Goal: Information Seeking & Learning: Learn about a topic

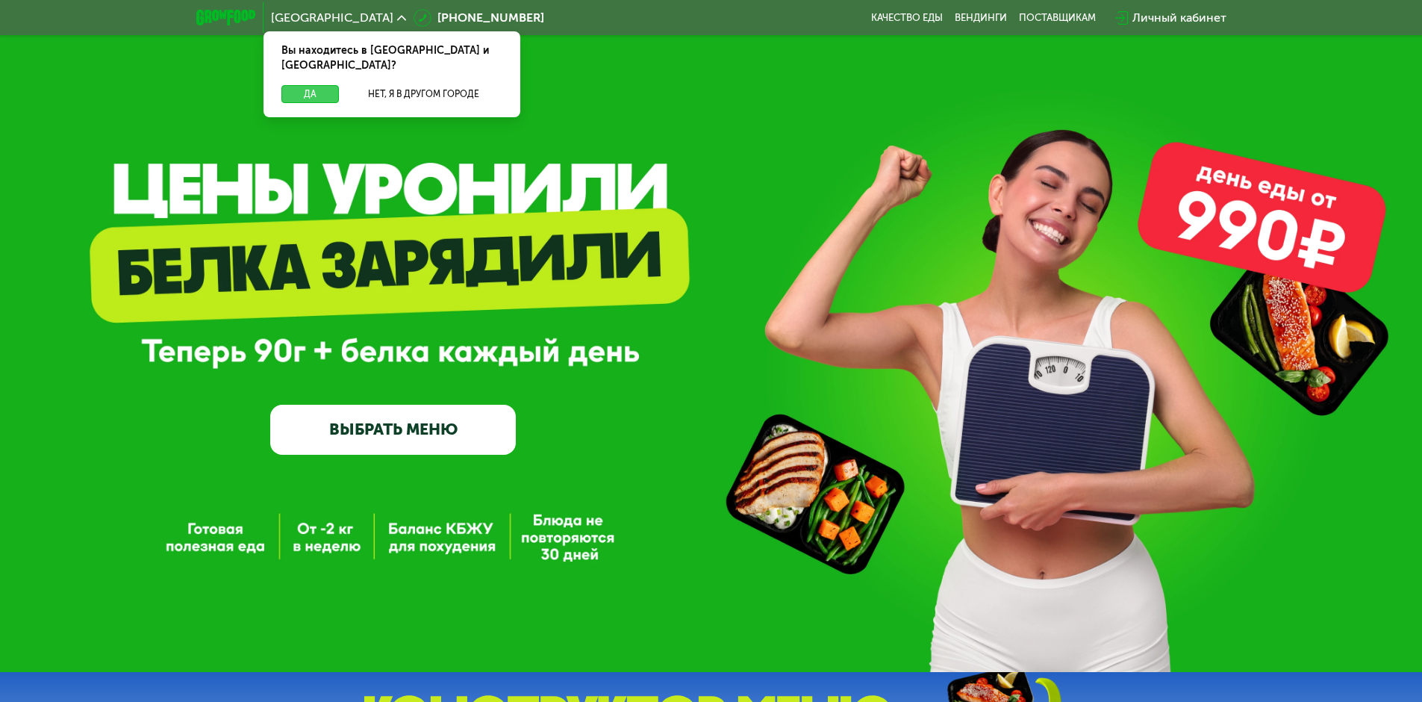
click at [304, 85] on button "Да" at bounding box center [309, 94] width 57 height 18
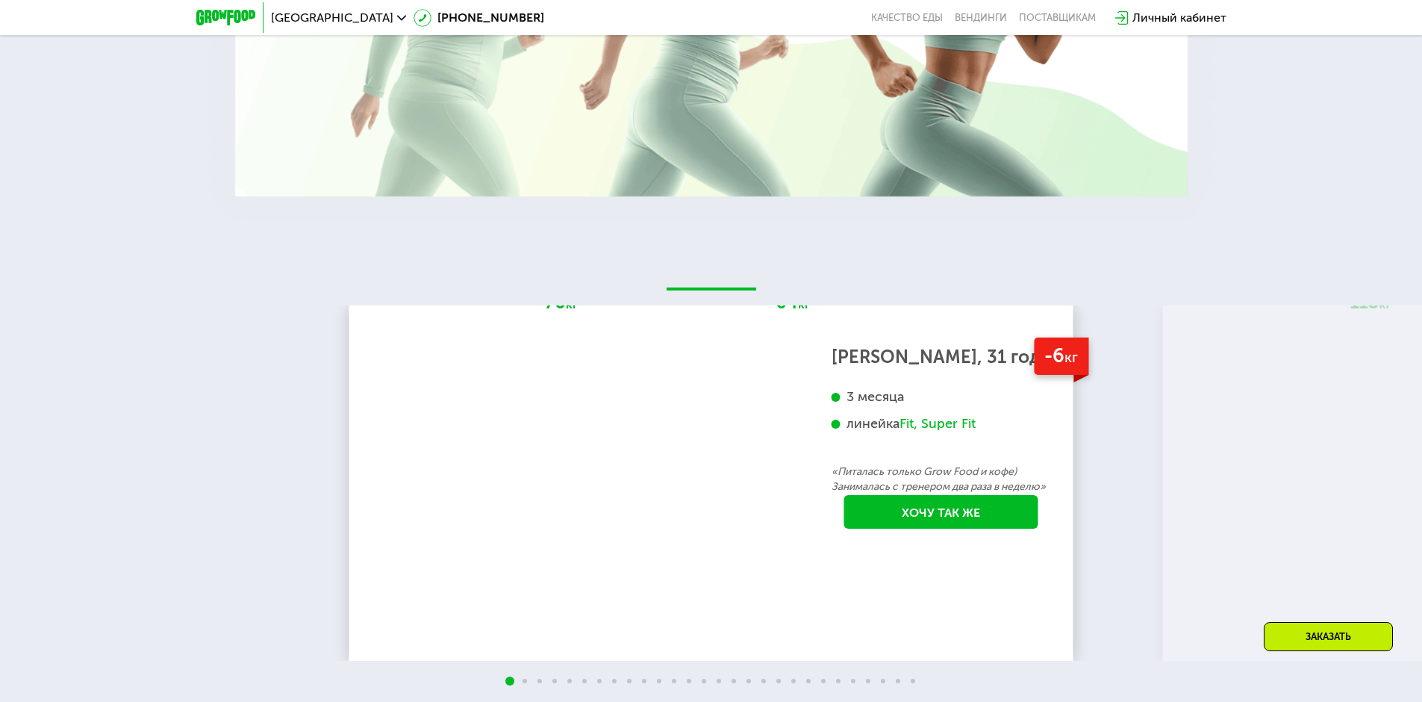
scroll to position [2687, 0]
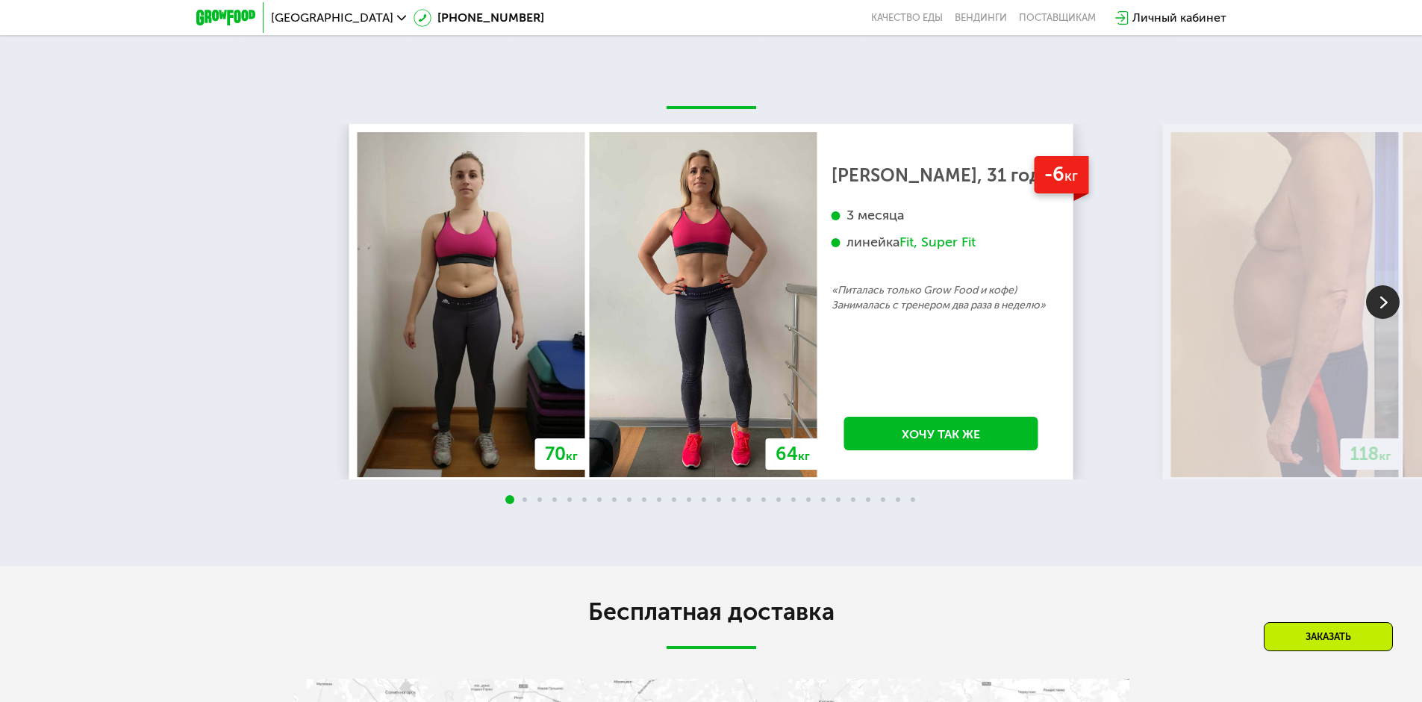
click at [1385, 319] on img at bounding box center [1383, 302] width 34 height 34
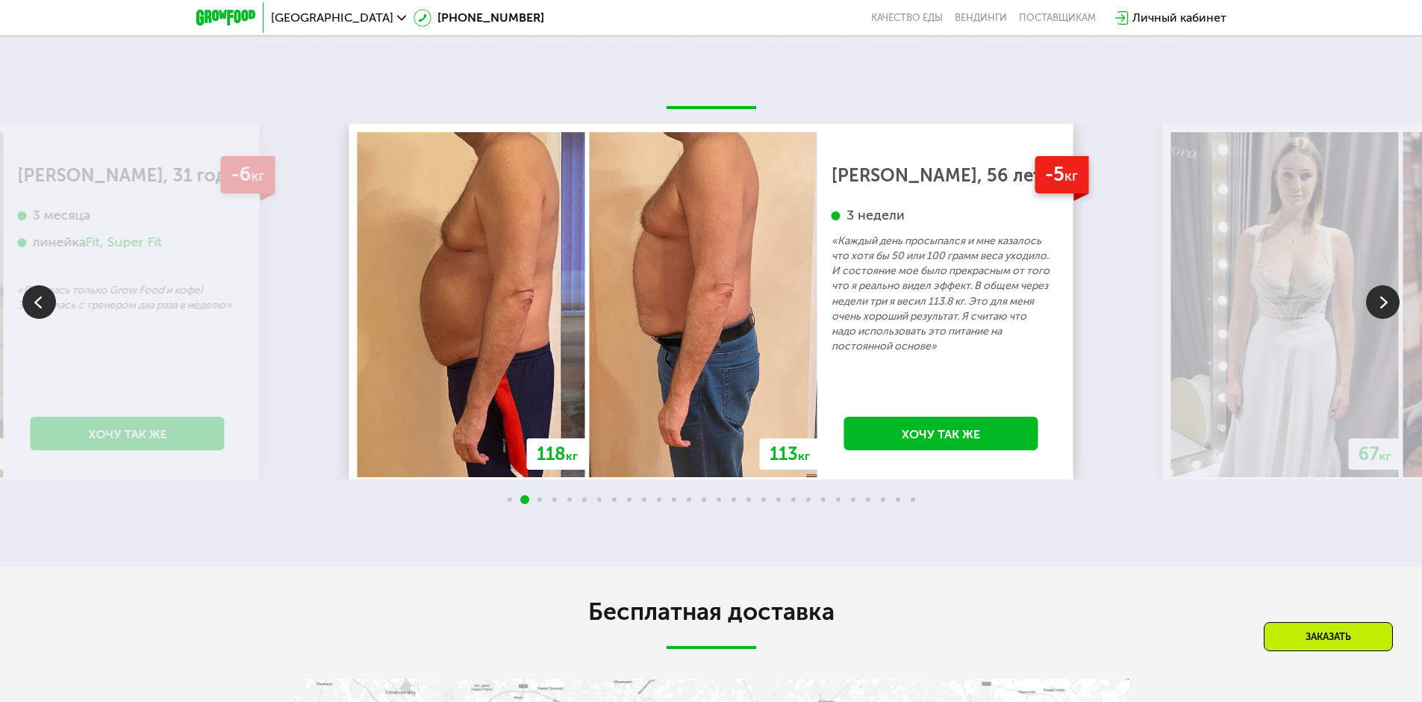
click at [1385, 319] on img at bounding box center [1383, 302] width 34 height 34
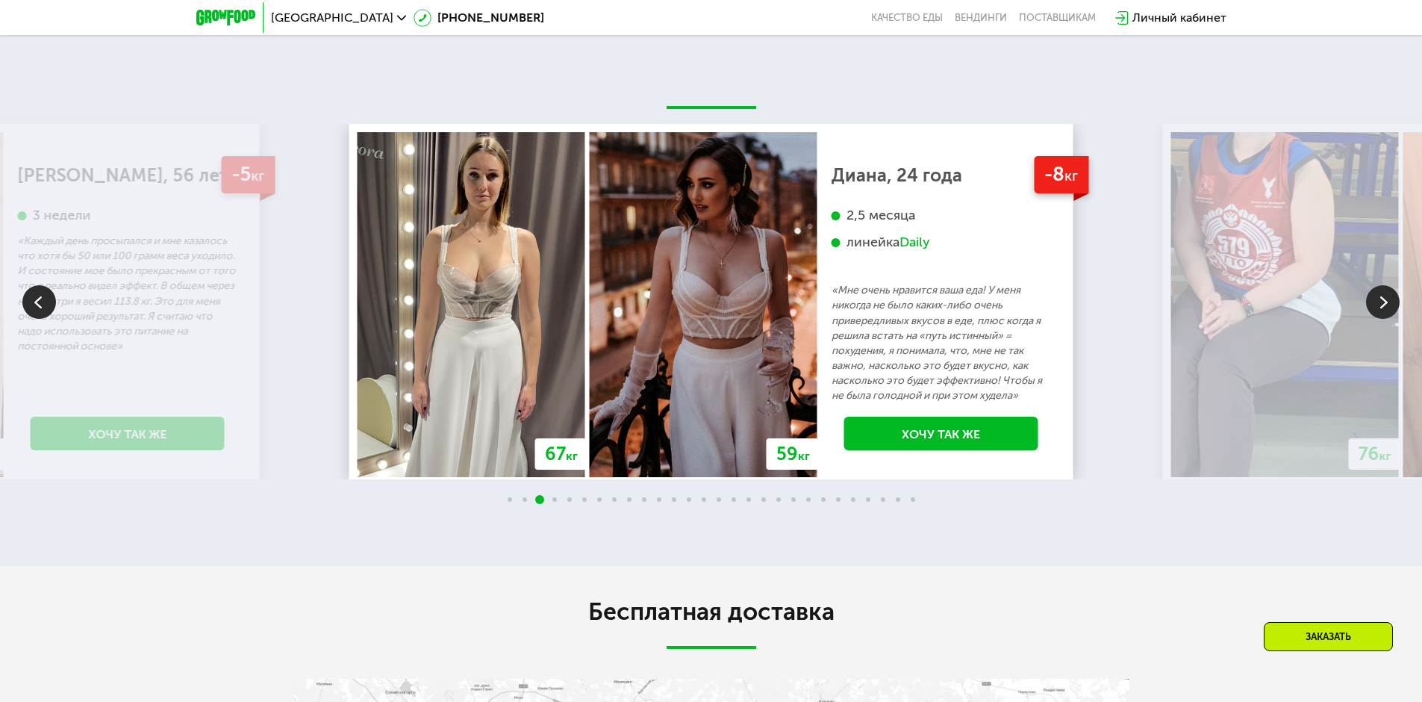
click at [1385, 319] on img at bounding box center [1383, 302] width 34 height 34
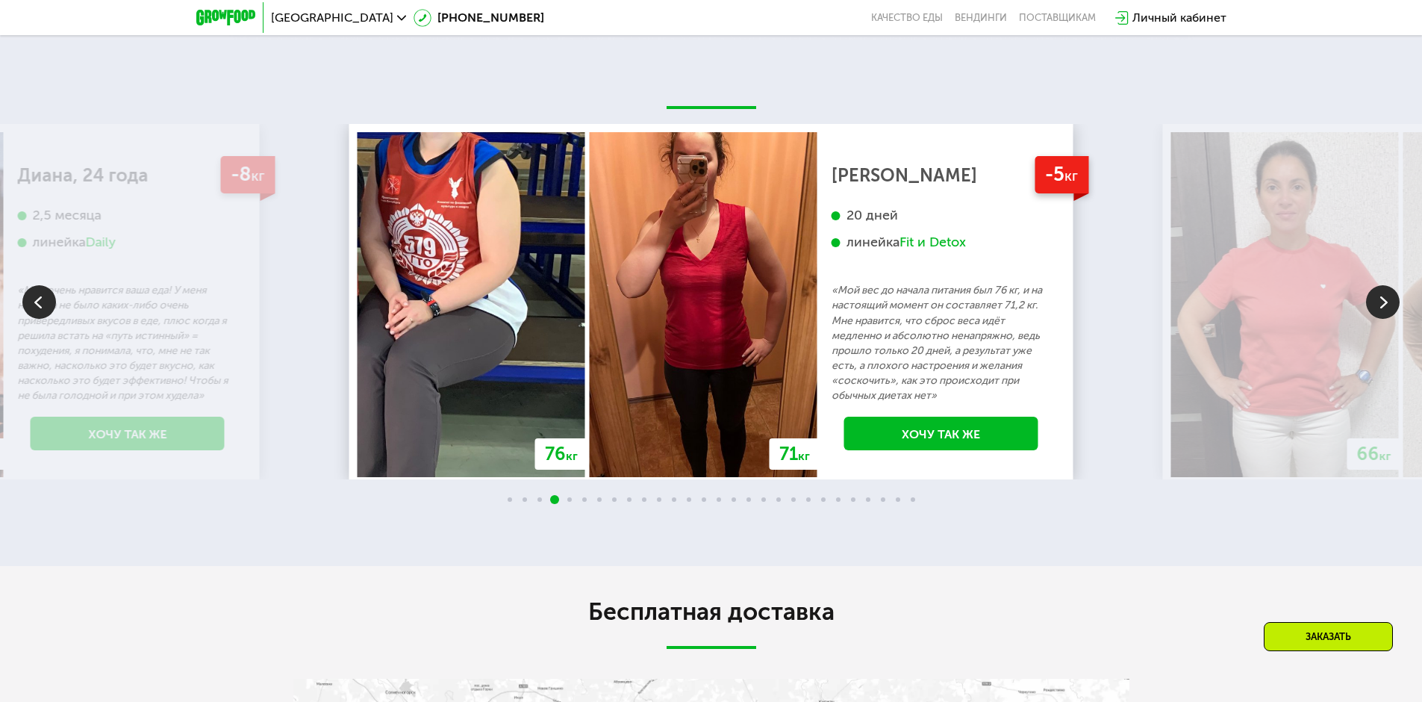
click at [1385, 319] on img at bounding box center [1383, 302] width 34 height 34
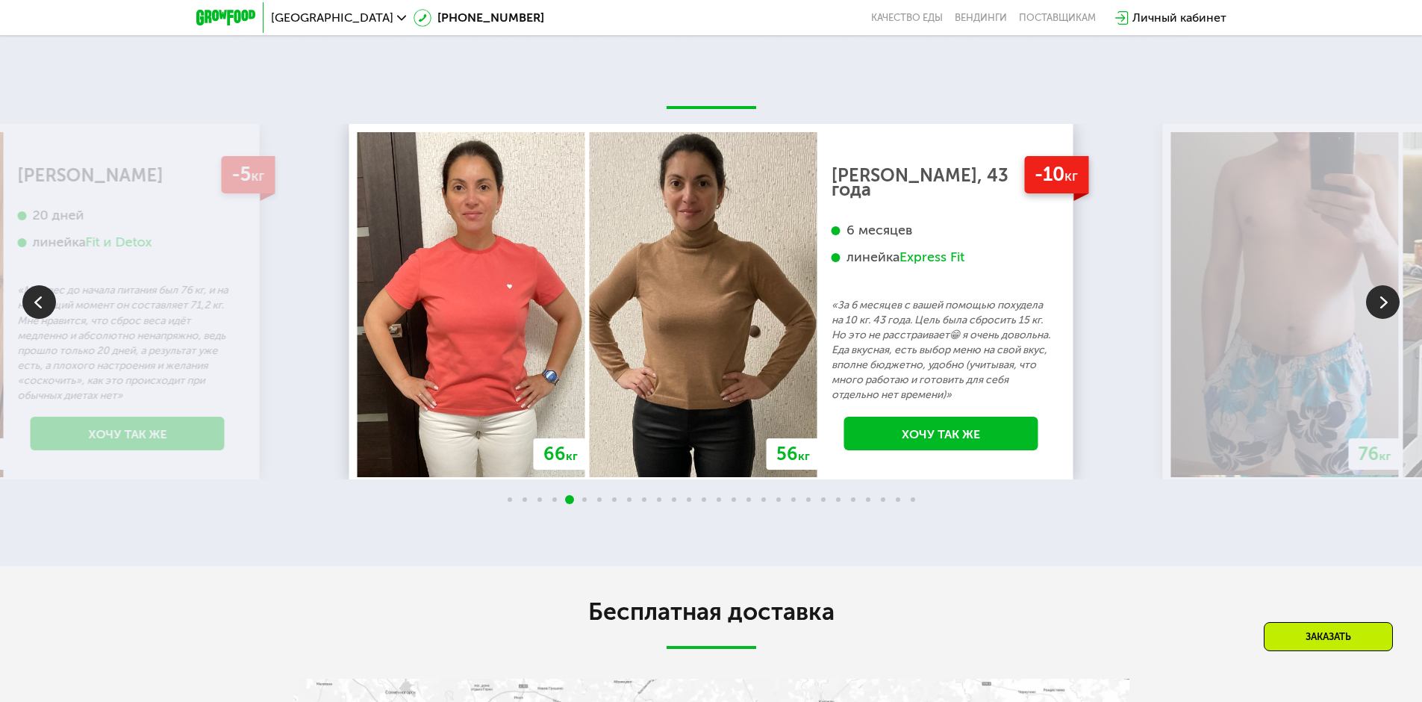
click at [1385, 319] on img at bounding box center [1383, 302] width 34 height 34
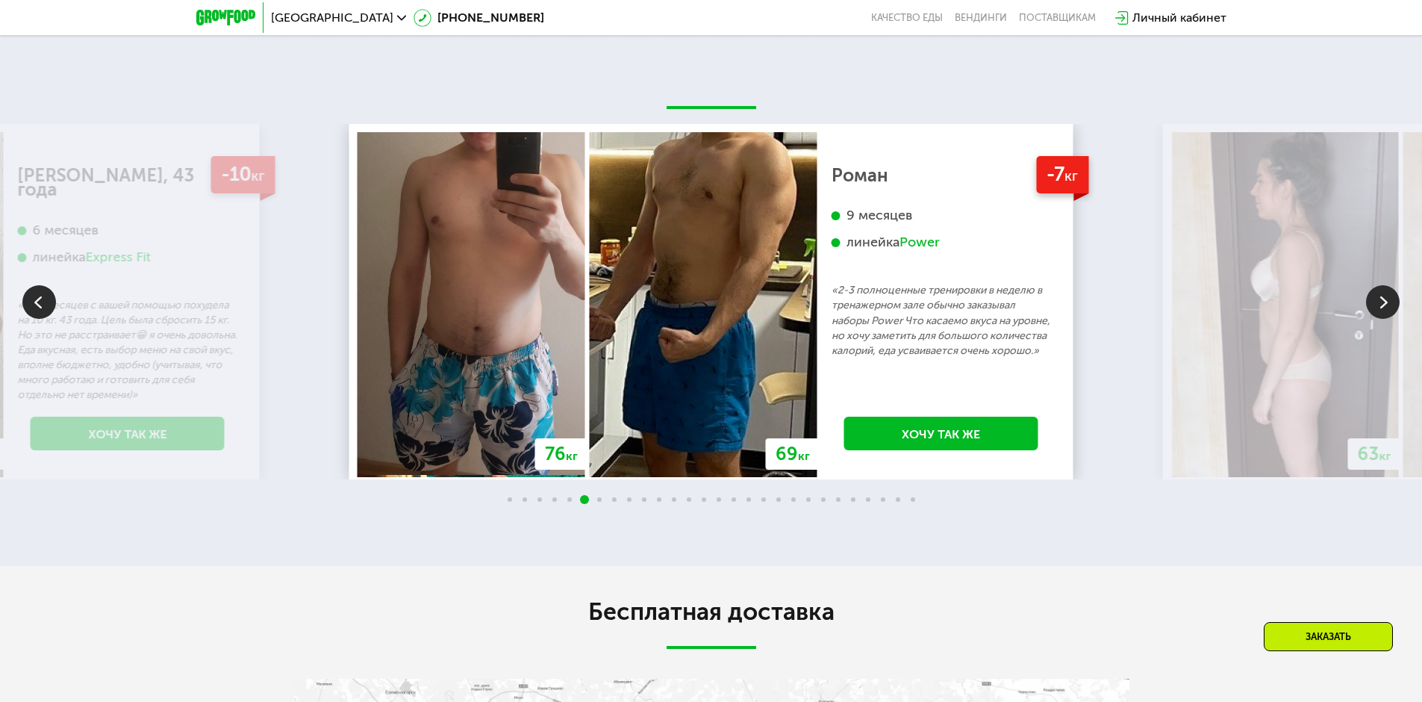
click at [1385, 319] on img at bounding box center [1383, 302] width 34 height 34
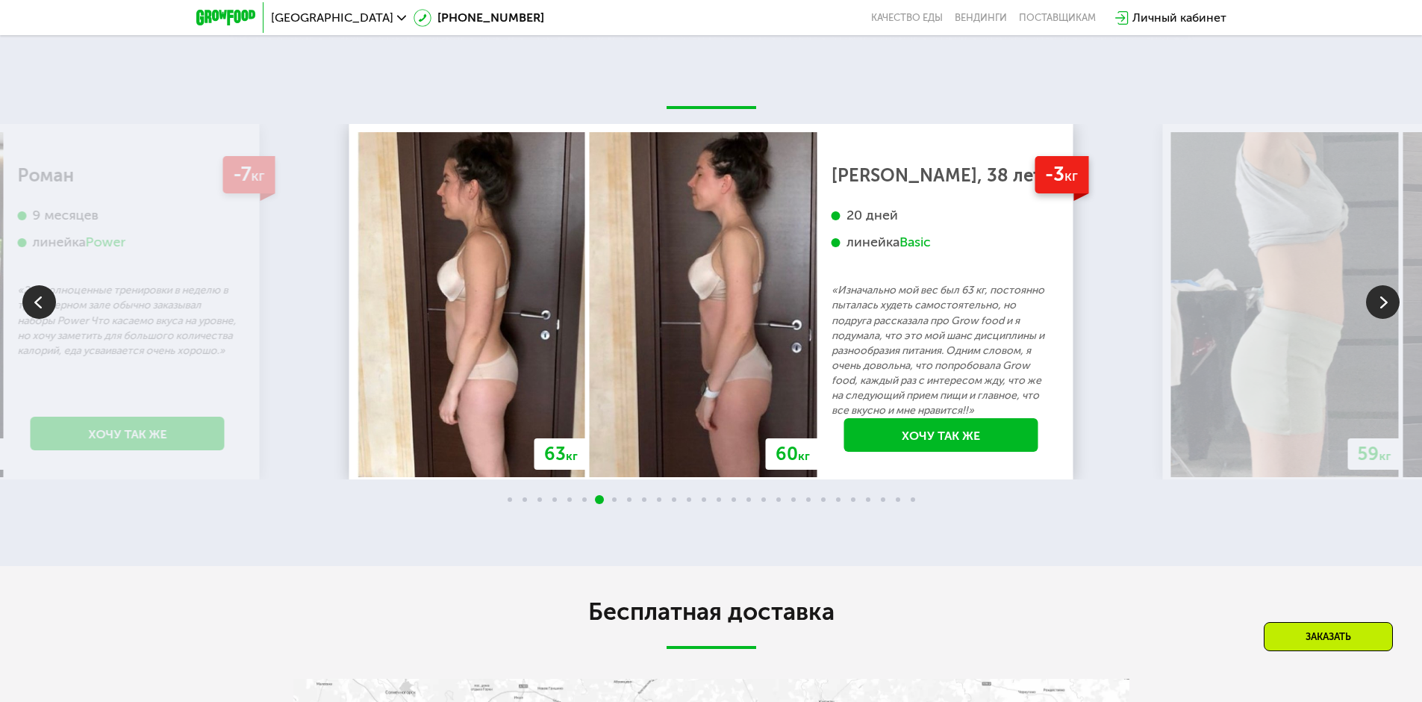
click at [1385, 319] on img at bounding box center [1383, 302] width 34 height 34
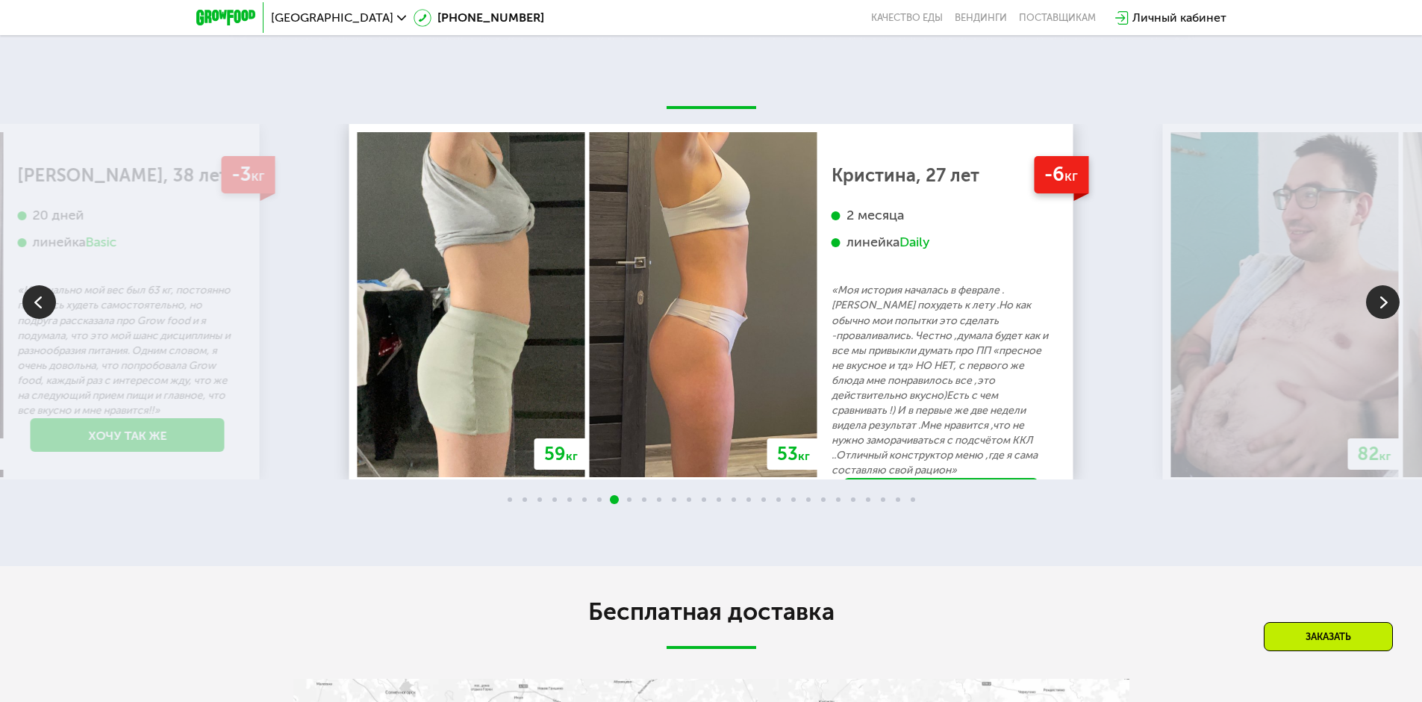
click at [1387, 319] on img at bounding box center [1383, 302] width 34 height 34
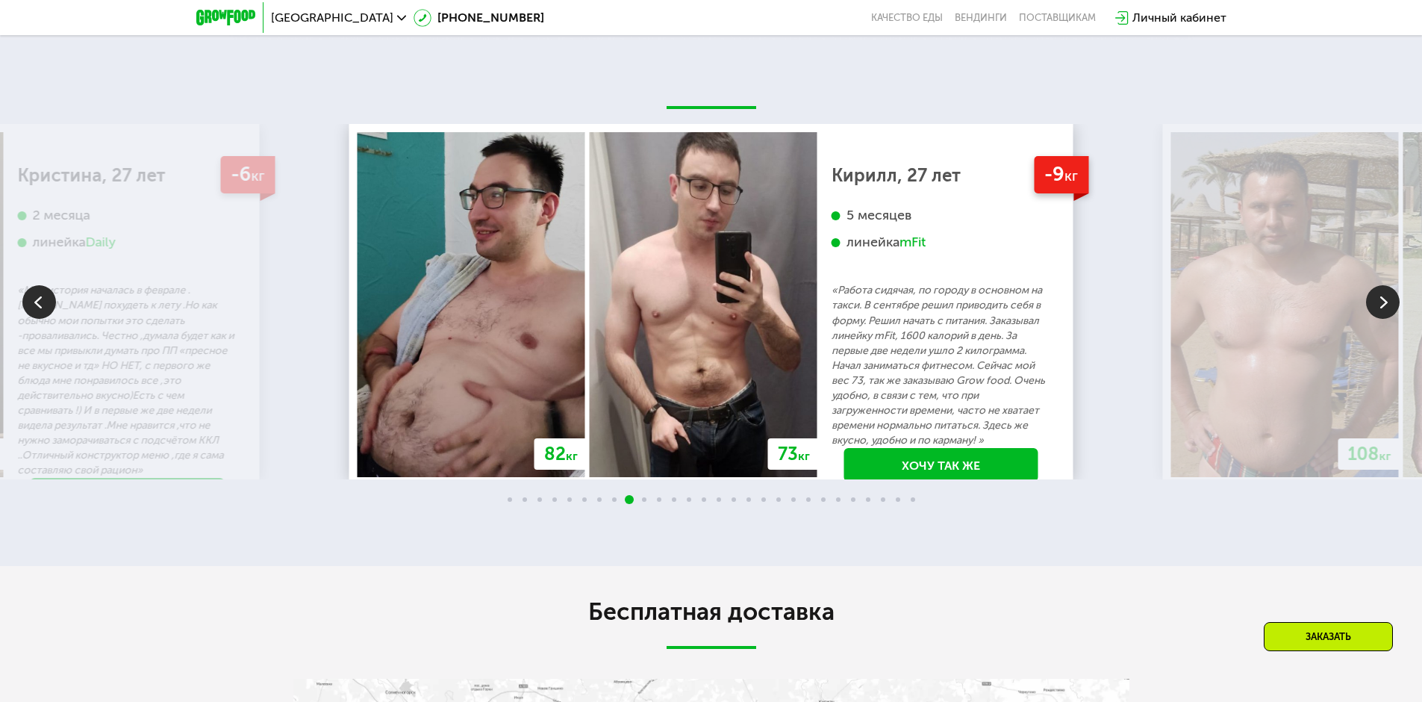
click at [1389, 319] on img at bounding box center [1383, 302] width 34 height 34
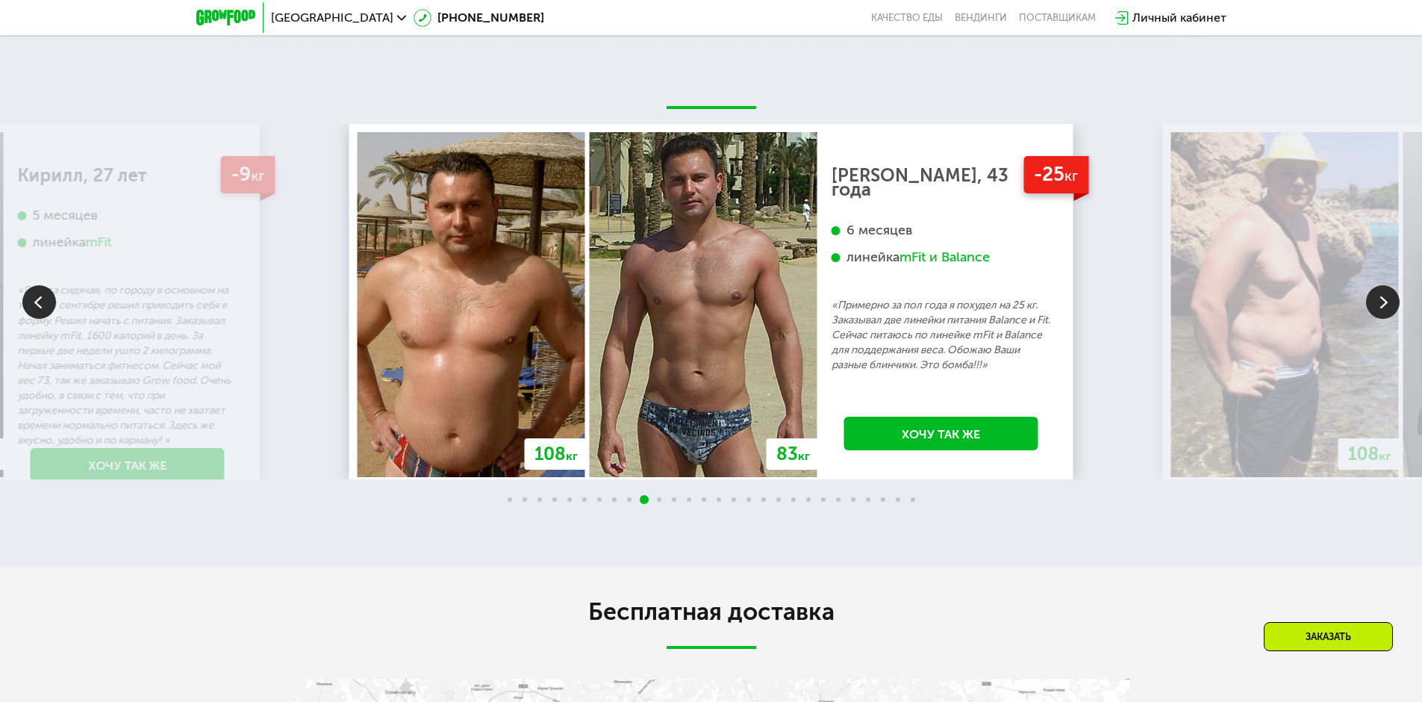
click at [1389, 319] on img at bounding box center [1383, 302] width 34 height 34
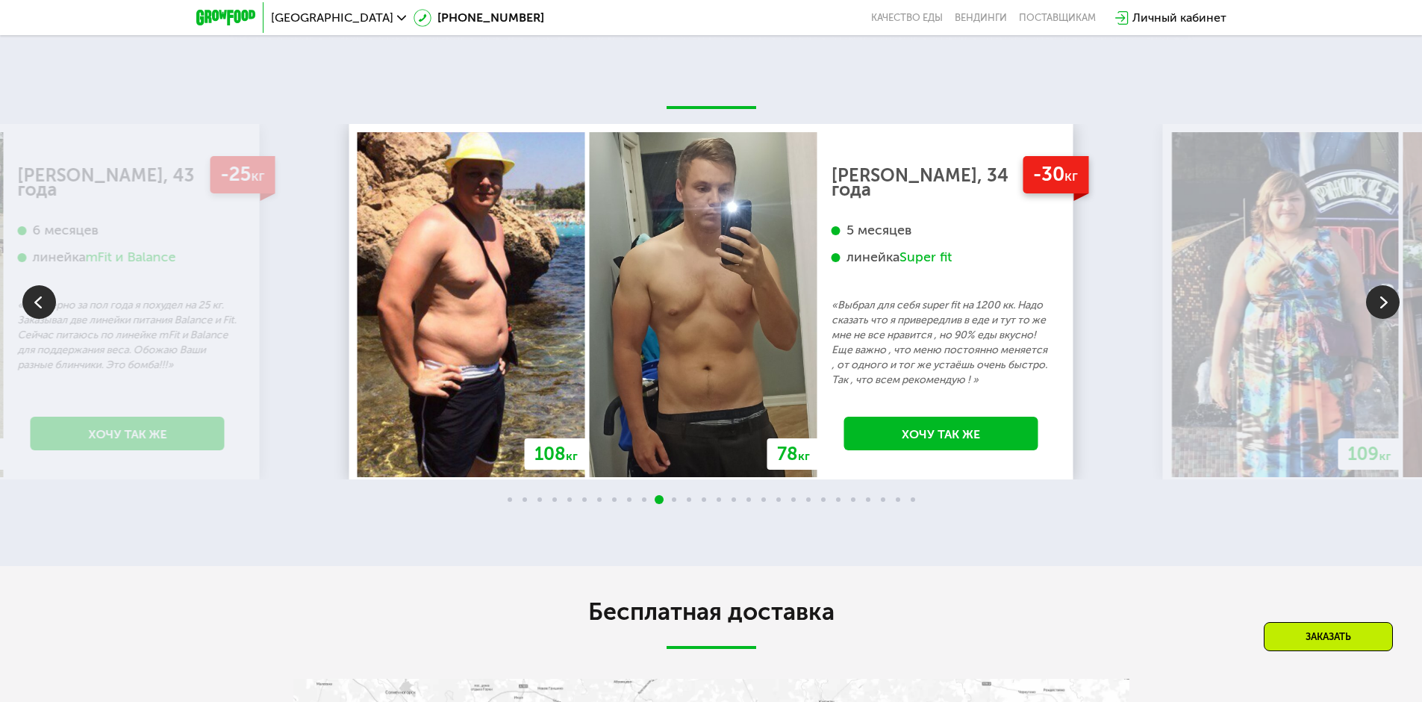
click at [1389, 319] on img at bounding box center [1383, 302] width 34 height 34
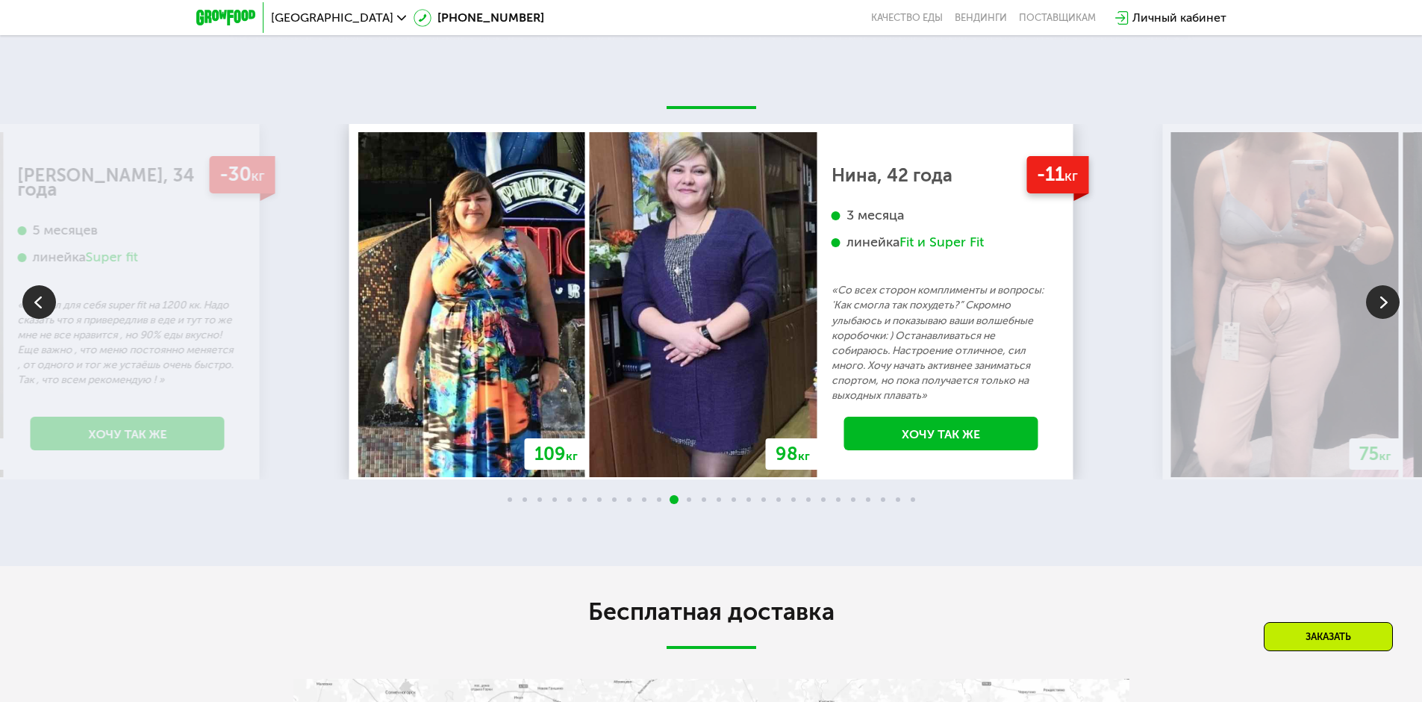
click at [1389, 319] on img at bounding box center [1383, 302] width 34 height 34
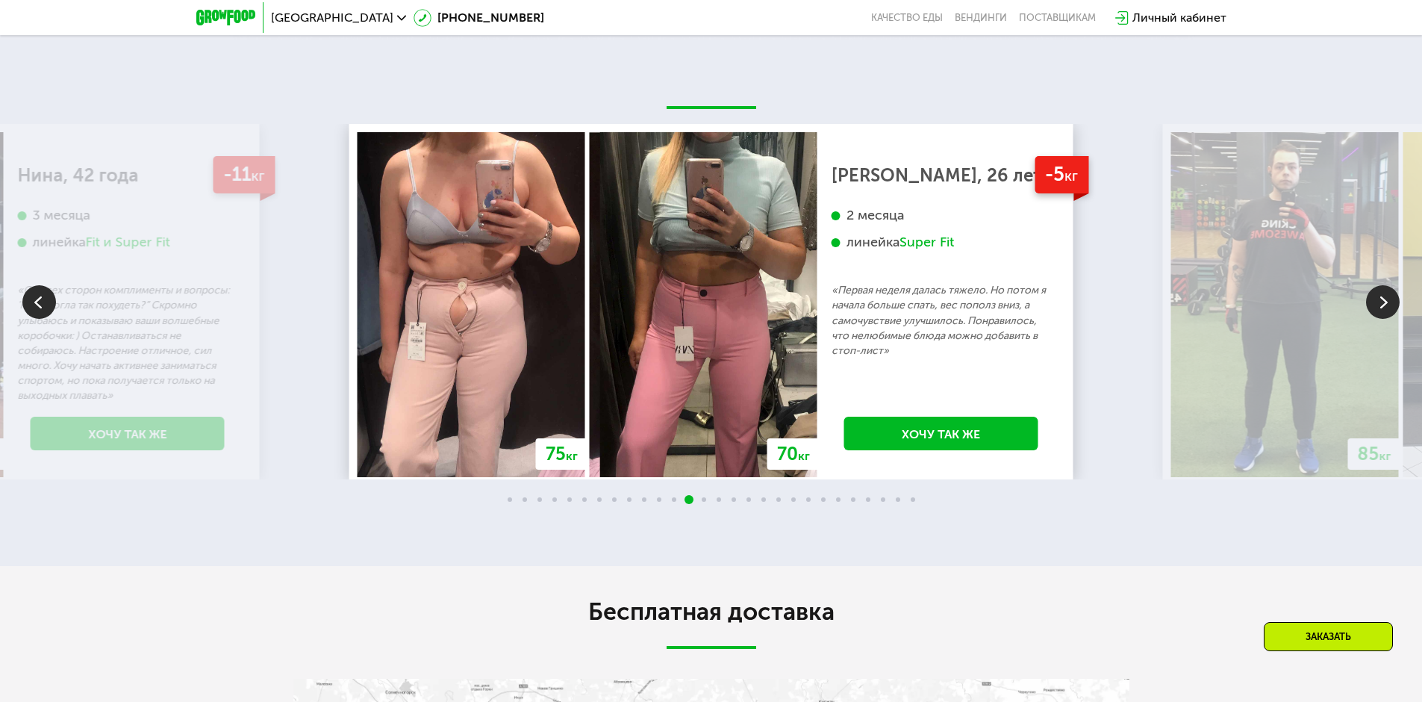
click at [1389, 319] on img at bounding box center [1383, 302] width 34 height 34
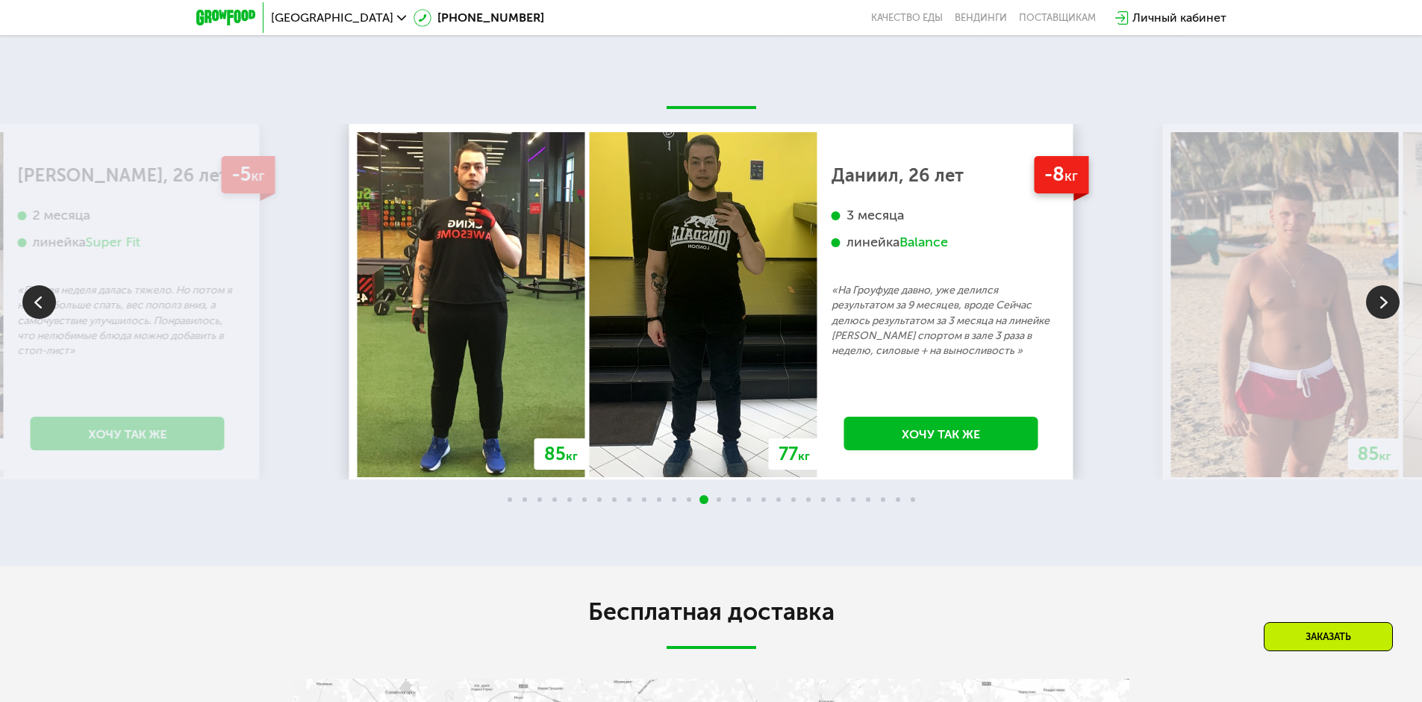
click at [1389, 319] on img at bounding box center [1383, 302] width 34 height 34
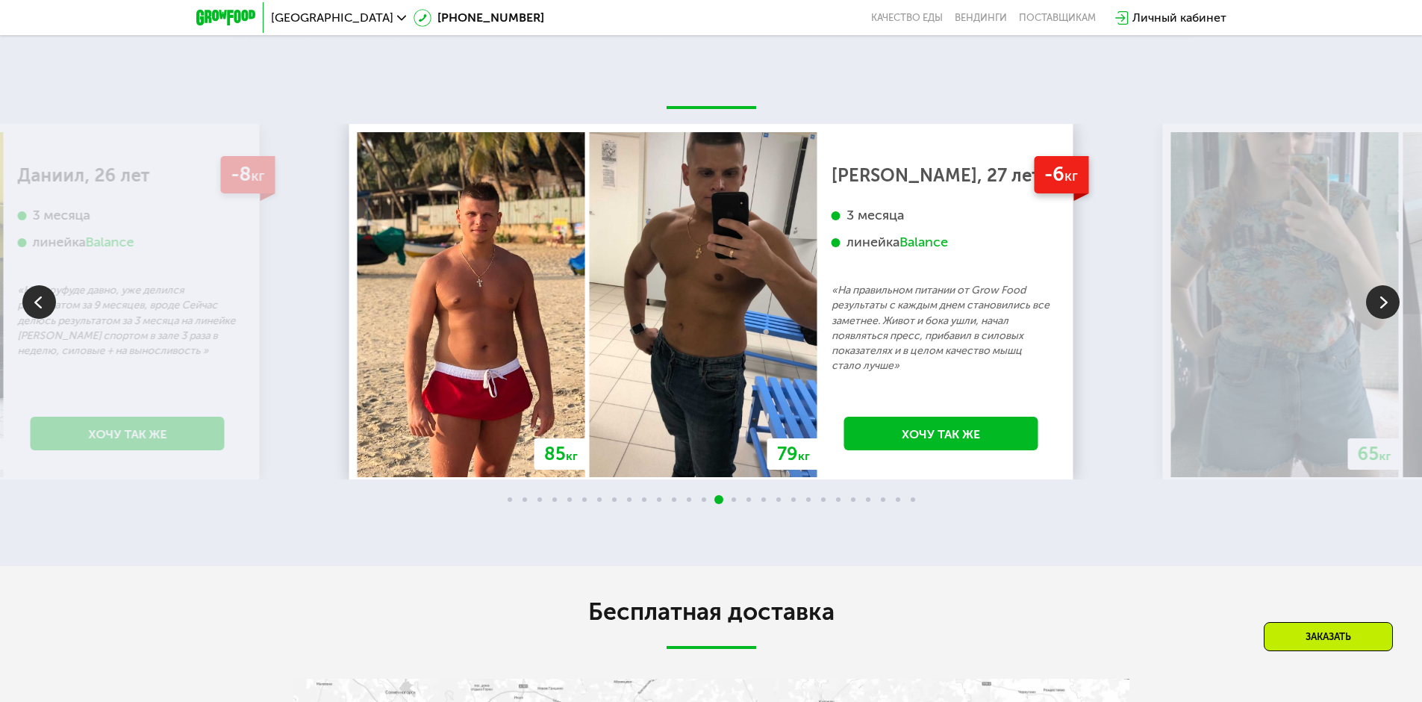
click at [1389, 319] on img at bounding box center [1383, 302] width 34 height 34
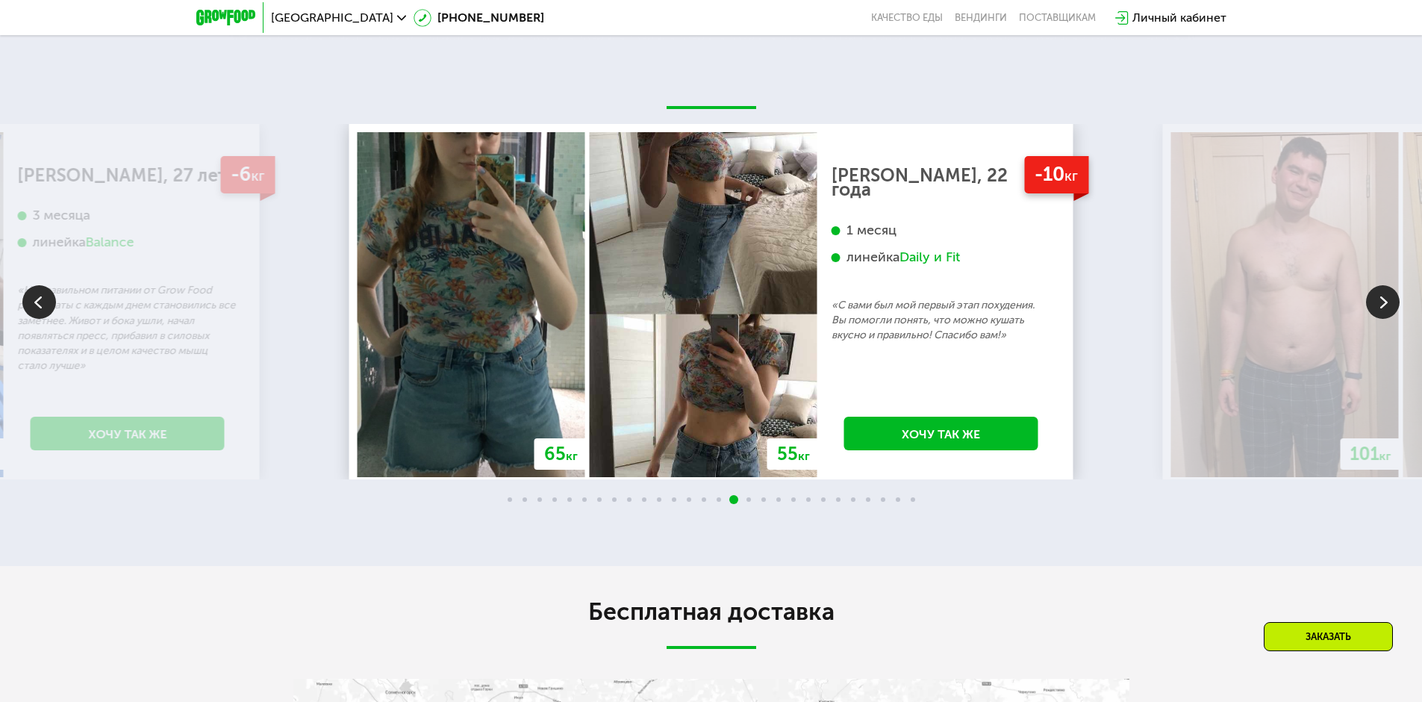
click at [1389, 319] on img at bounding box center [1383, 302] width 34 height 34
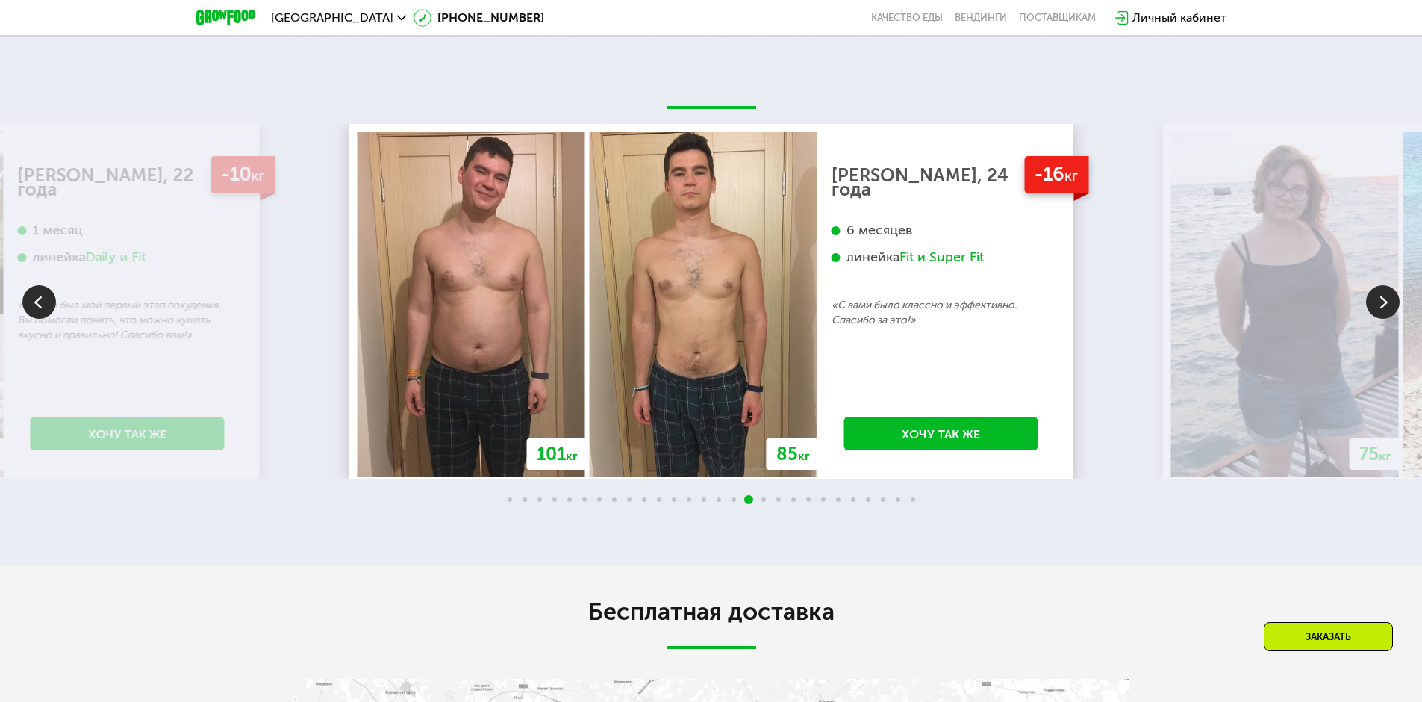
click at [1389, 319] on img at bounding box center [1383, 302] width 34 height 34
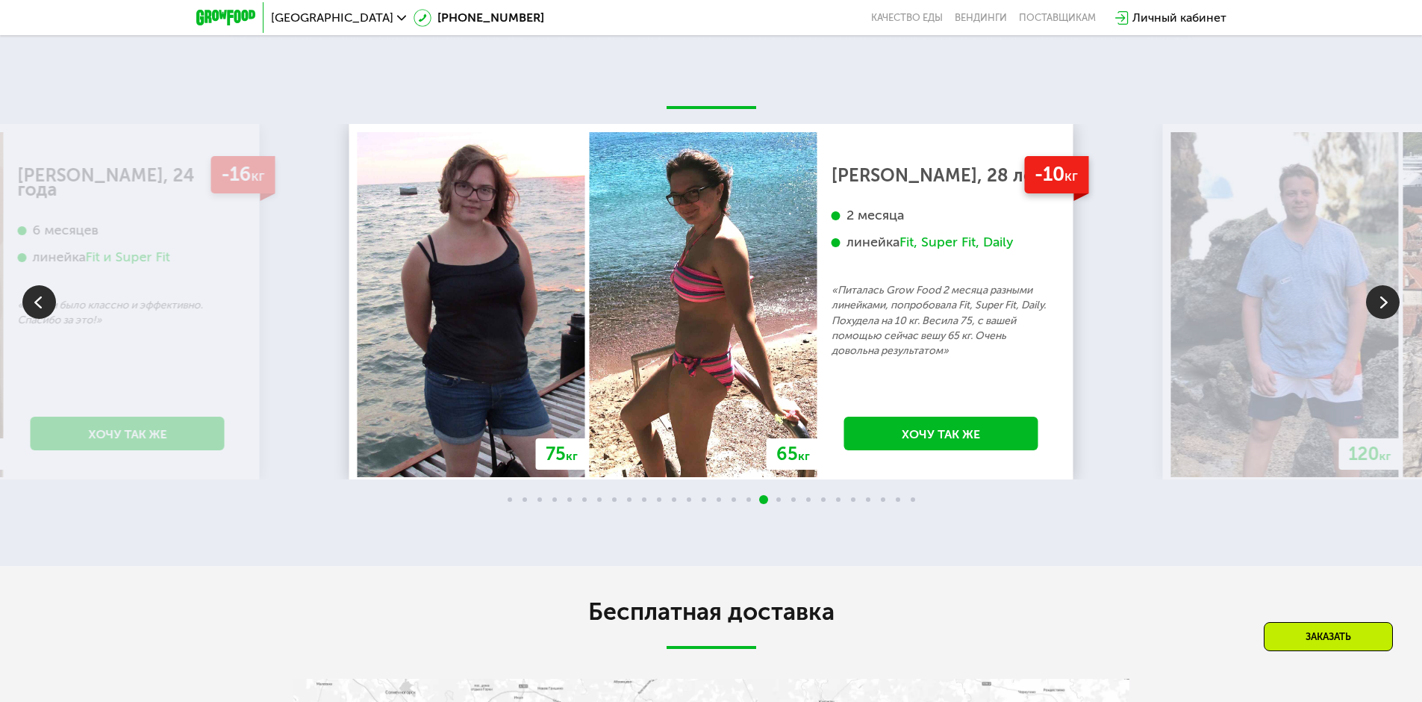
click at [1387, 319] on img at bounding box center [1383, 302] width 34 height 34
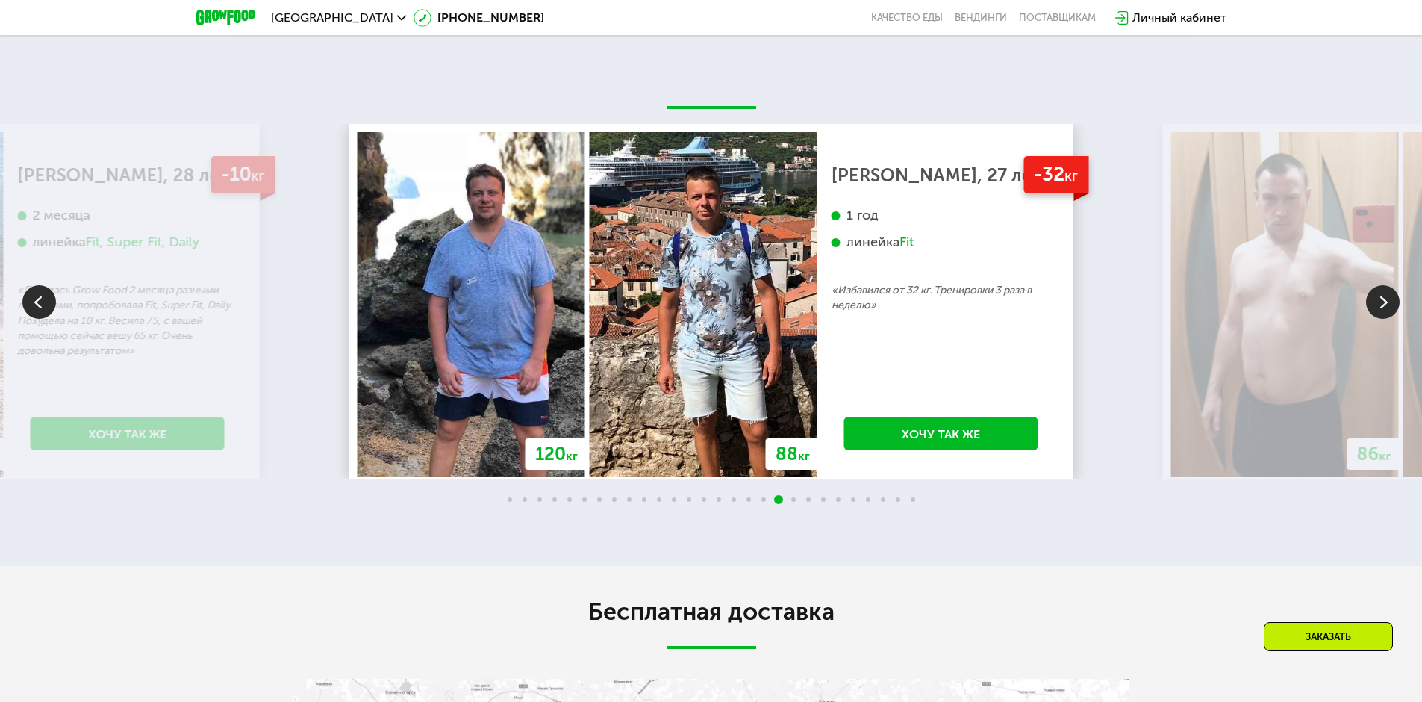
click at [1387, 319] on img at bounding box center [1383, 302] width 34 height 34
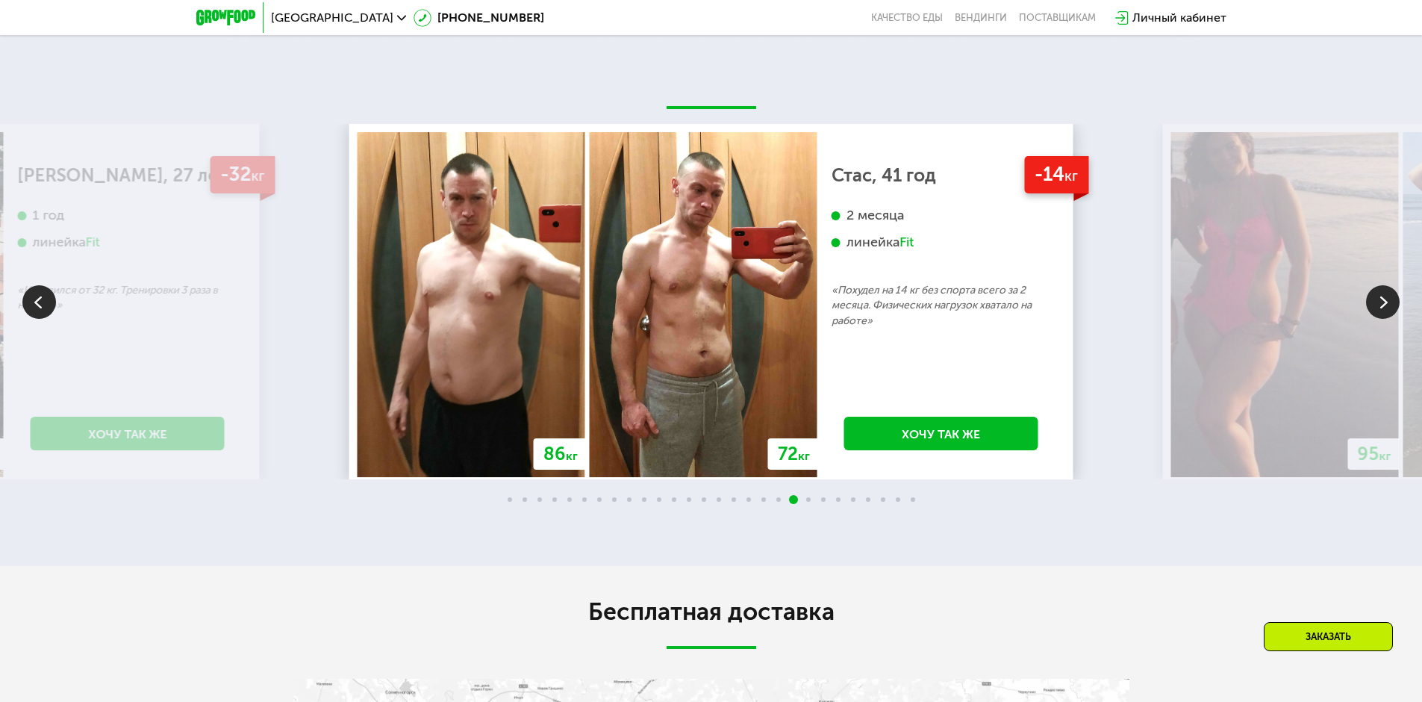
click at [1387, 319] on img at bounding box center [1383, 302] width 34 height 34
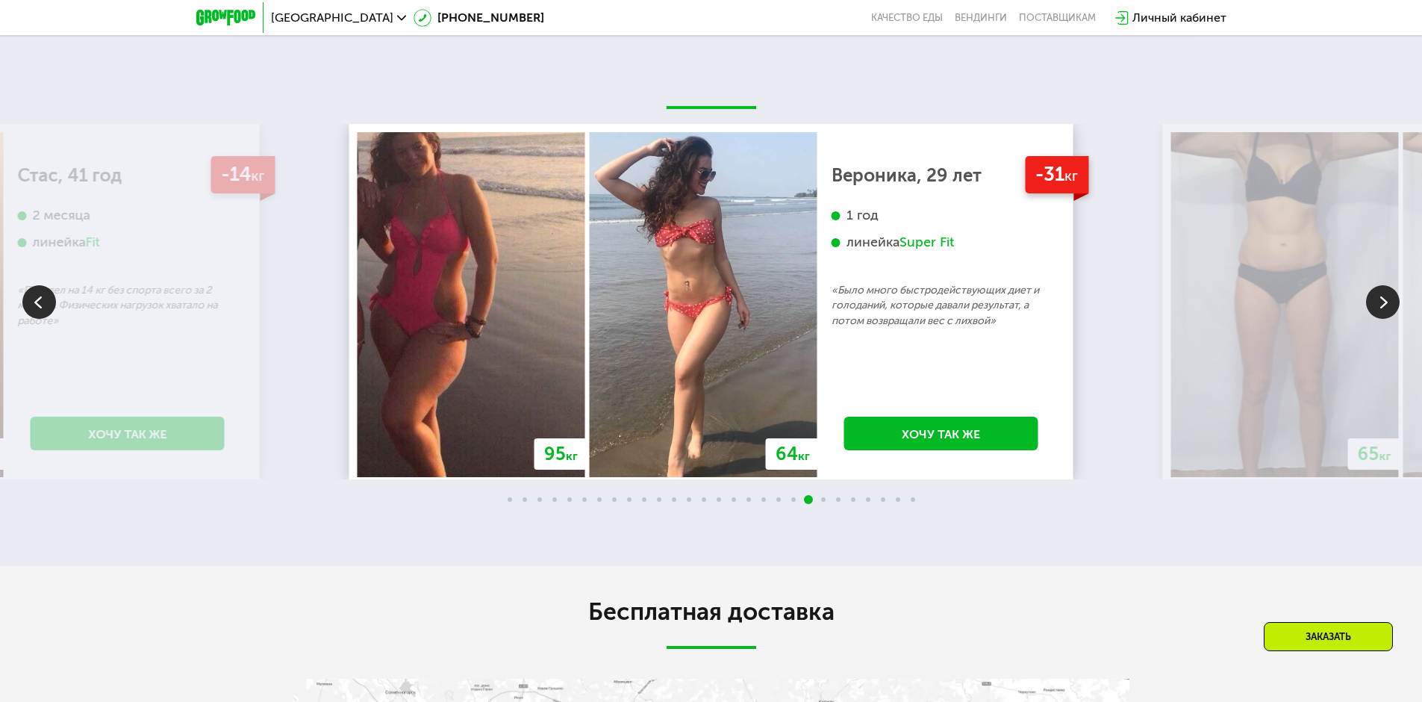
click at [1387, 319] on img at bounding box center [1383, 302] width 34 height 34
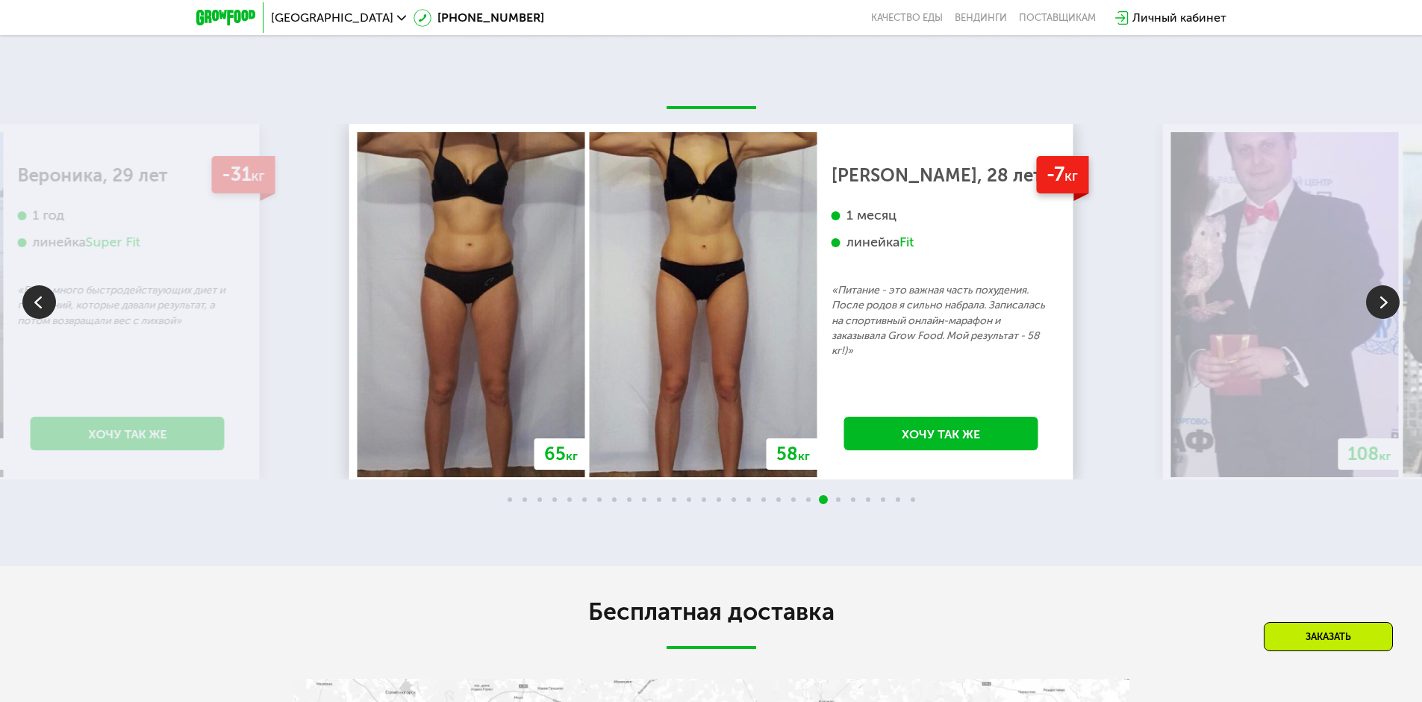
click at [1387, 319] on img at bounding box center [1383, 302] width 34 height 34
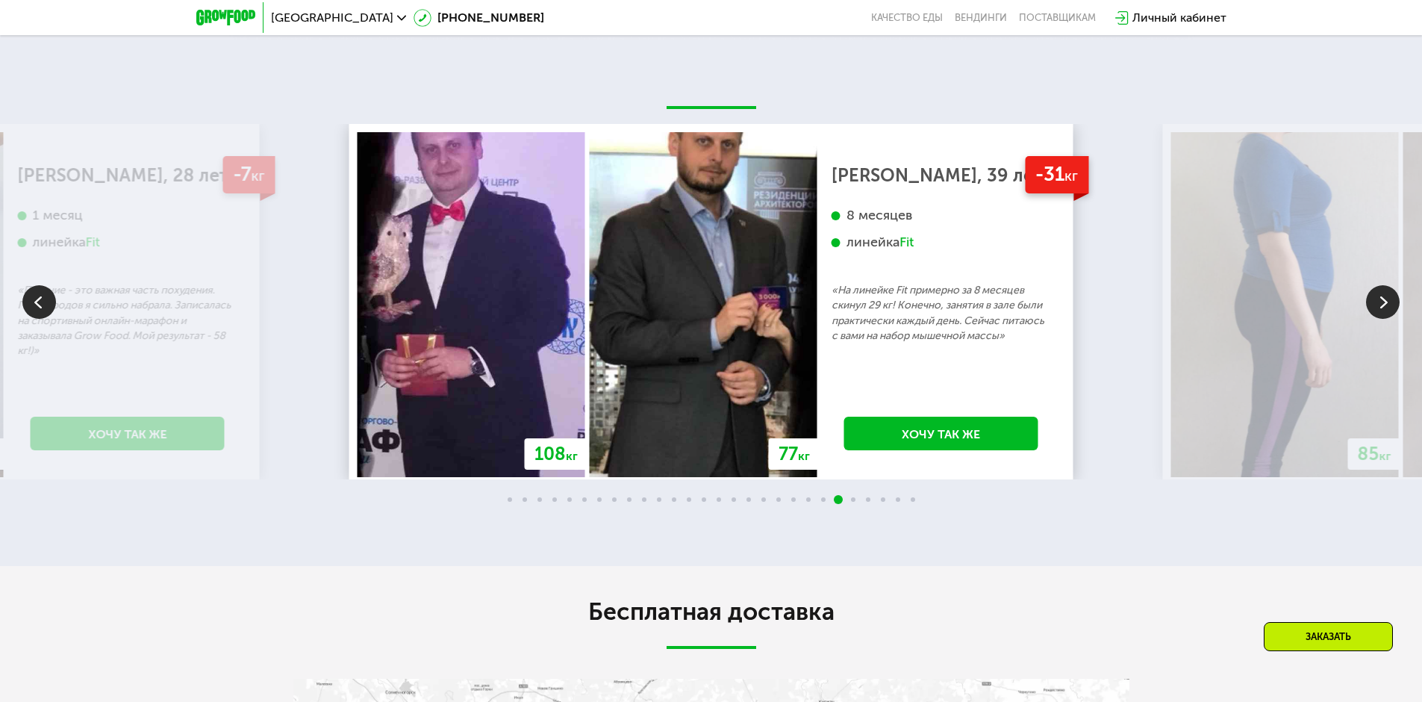
click at [1387, 319] on img at bounding box center [1383, 302] width 34 height 34
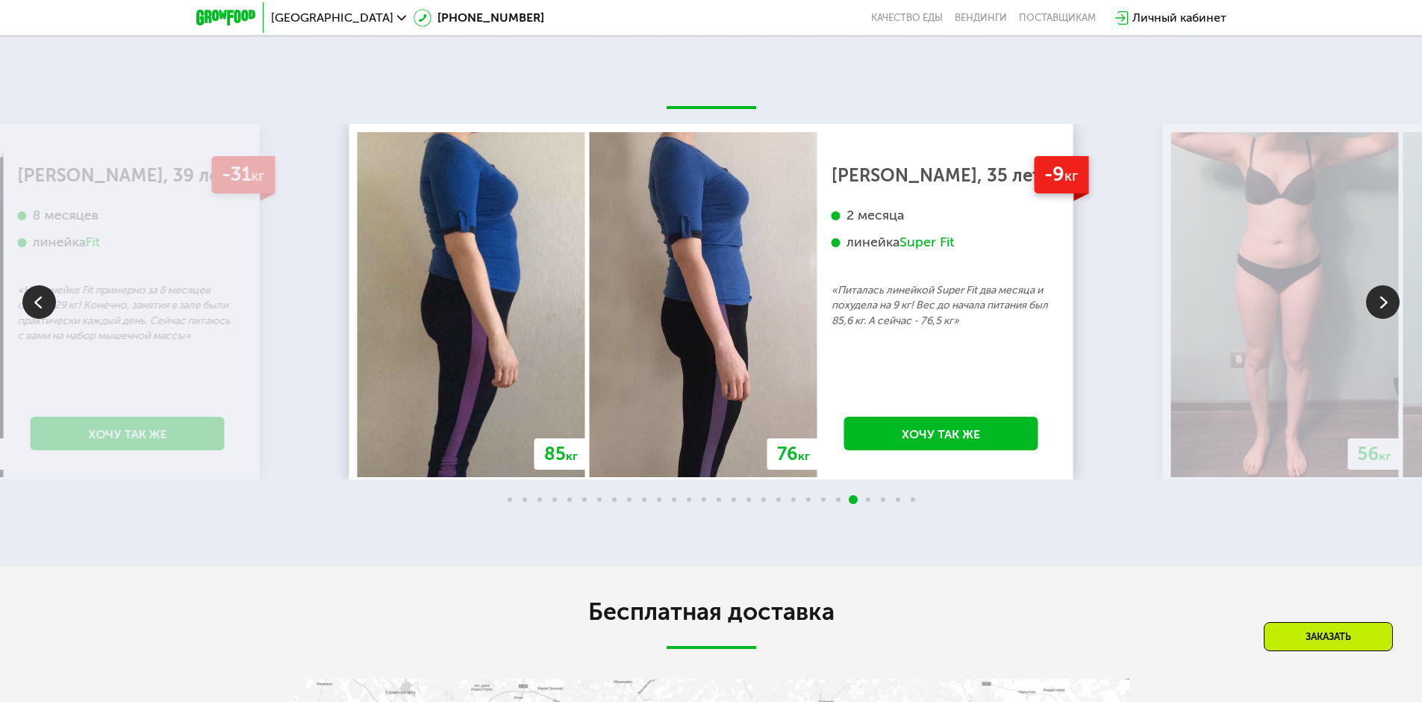
click at [1387, 319] on img at bounding box center [1383, 302] width 34 height 34
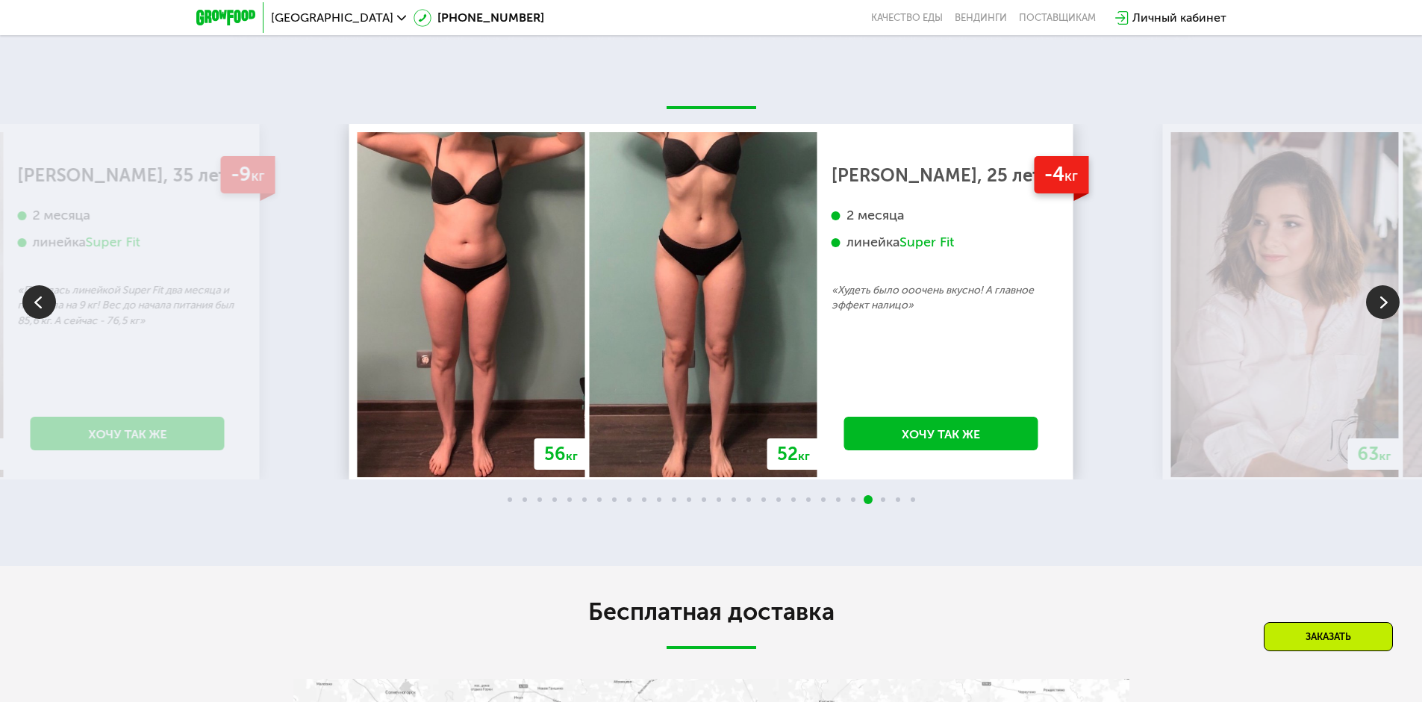
click at [1387, 319] on img at bounding box center [1383, 302] width 34 height 34
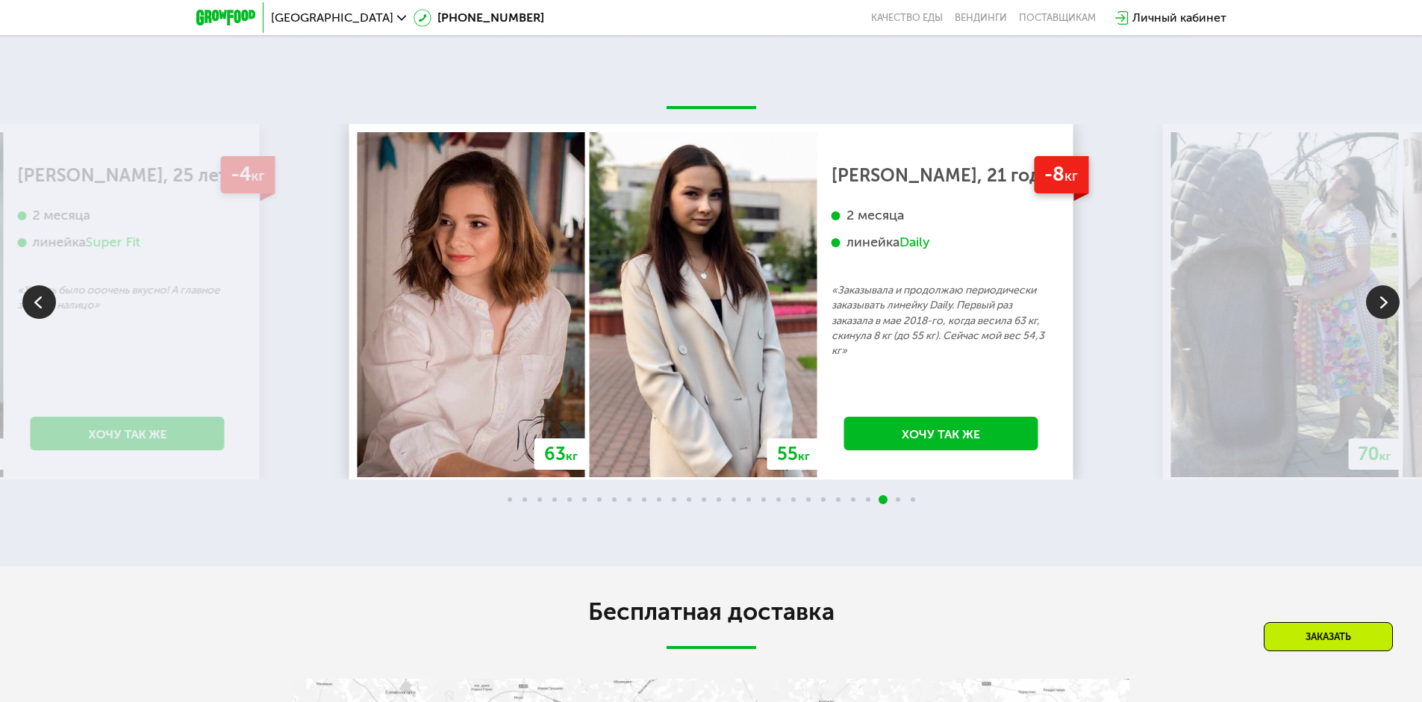
click at [1387, 319] on img at bounding box center [1383, 302] width 34 height 34
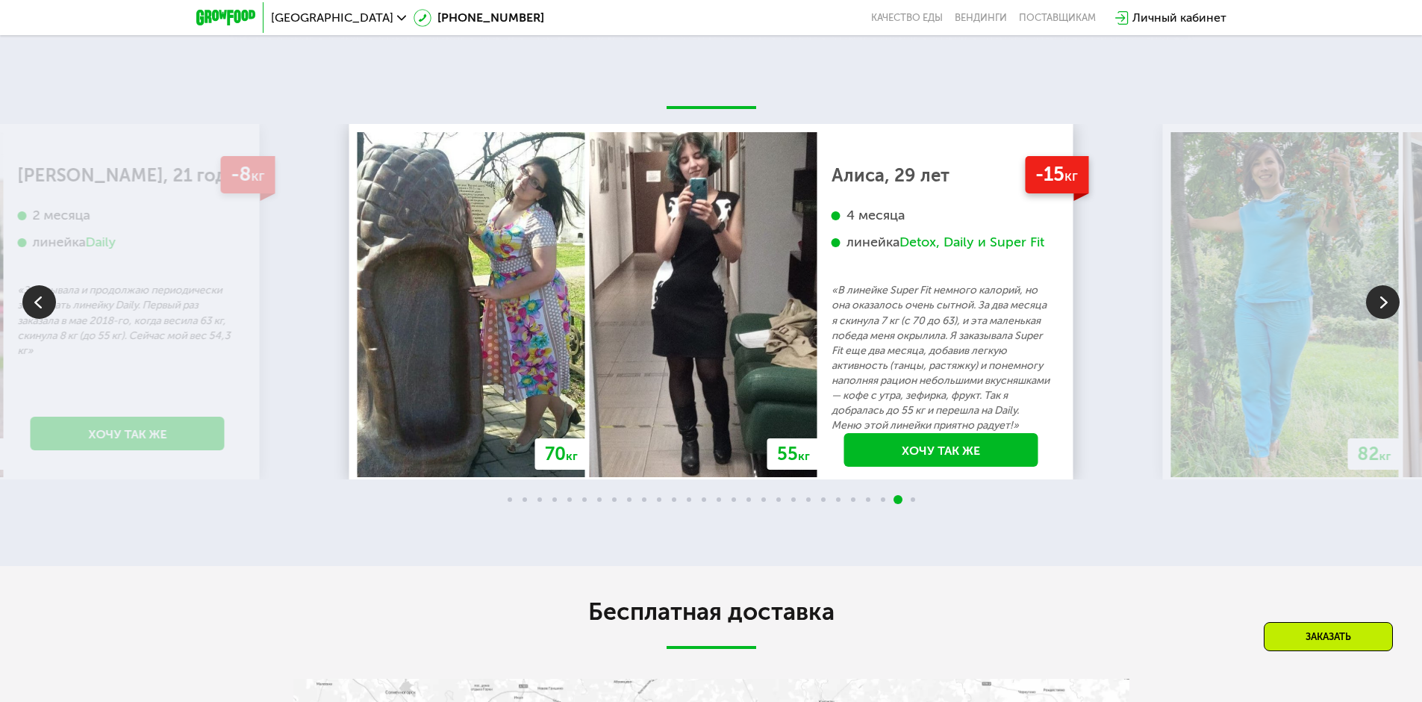
click at [1389, 319] on img at bounding box center [1383, 302] width 34 height 34
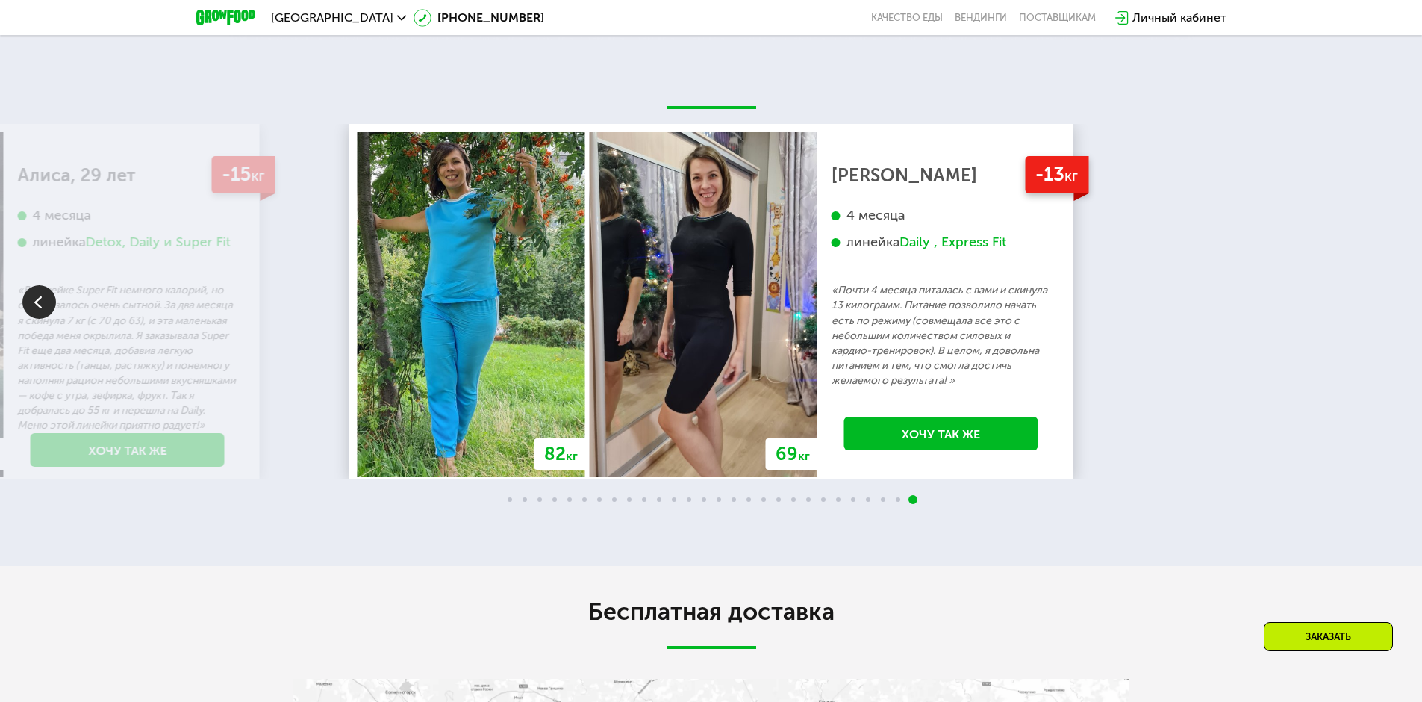
click at [1389, 437] on div "70 кг 64 кг -6 кг [PERSON_NAME], 31 год 3 месяца линейка Fit, Super Fit «Питала…" at bounding box center [711, 301] width 1422 height 355
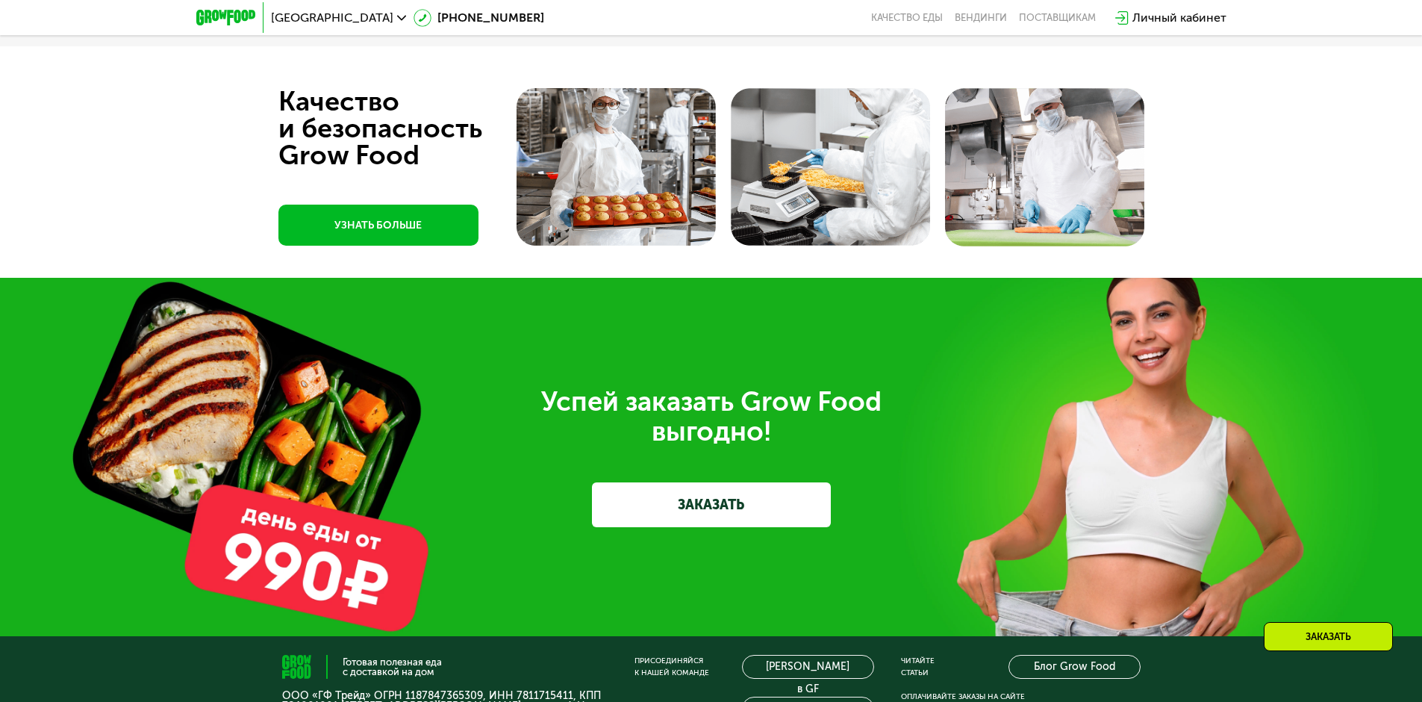
scroll to position [4668, 0]
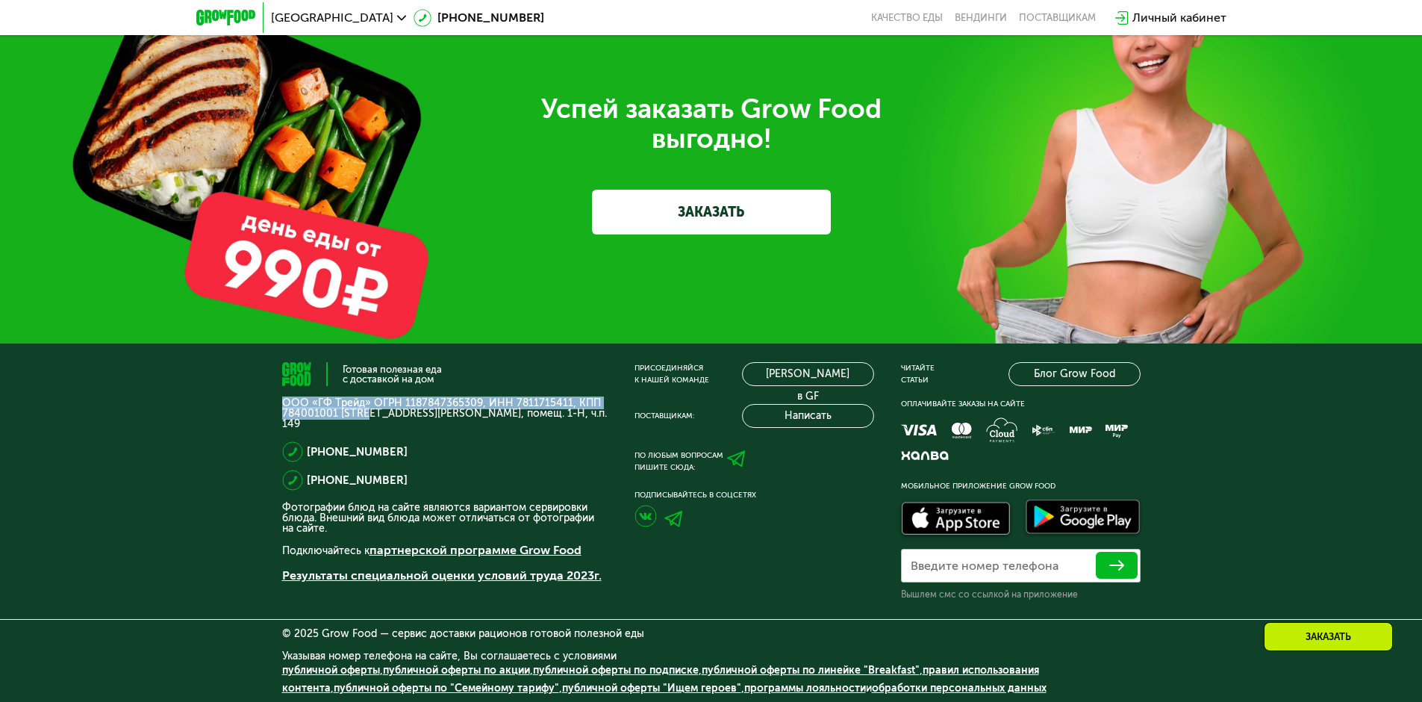
drag, startPoint x: 284, startPoint y: 405, endPoint x: 369, endPoint y: 416, distance: 85.8
click at [369, 416] on p "ООО «ГФ Трейд» ОГРН 1187847365309, ИНН 7811715411, КПП 784001001 [STREET_ADDRES…" at bounding box center [444, 413] width 325 height 31
click at [532, 410] on p "ООО «ГФ Трейд» ОГРН 1187847365309, ИНН 7811715411, КПП 784001001 [STREET_ADDRES…" at bounding box center [444, 413] width 325 height 31
drag, startPoint x: 282, startPoint y: 405, endPoint x: 562, endPoint y: 409, distance: 280.0
click at [562, 409] on p "ООО «ГФ Трейд» ОГРН 1187847365309, ИНН 7811715411, КПП 784001001 [STREET_ADDRES…" at bounding box center [444, 413] width 325 height 31
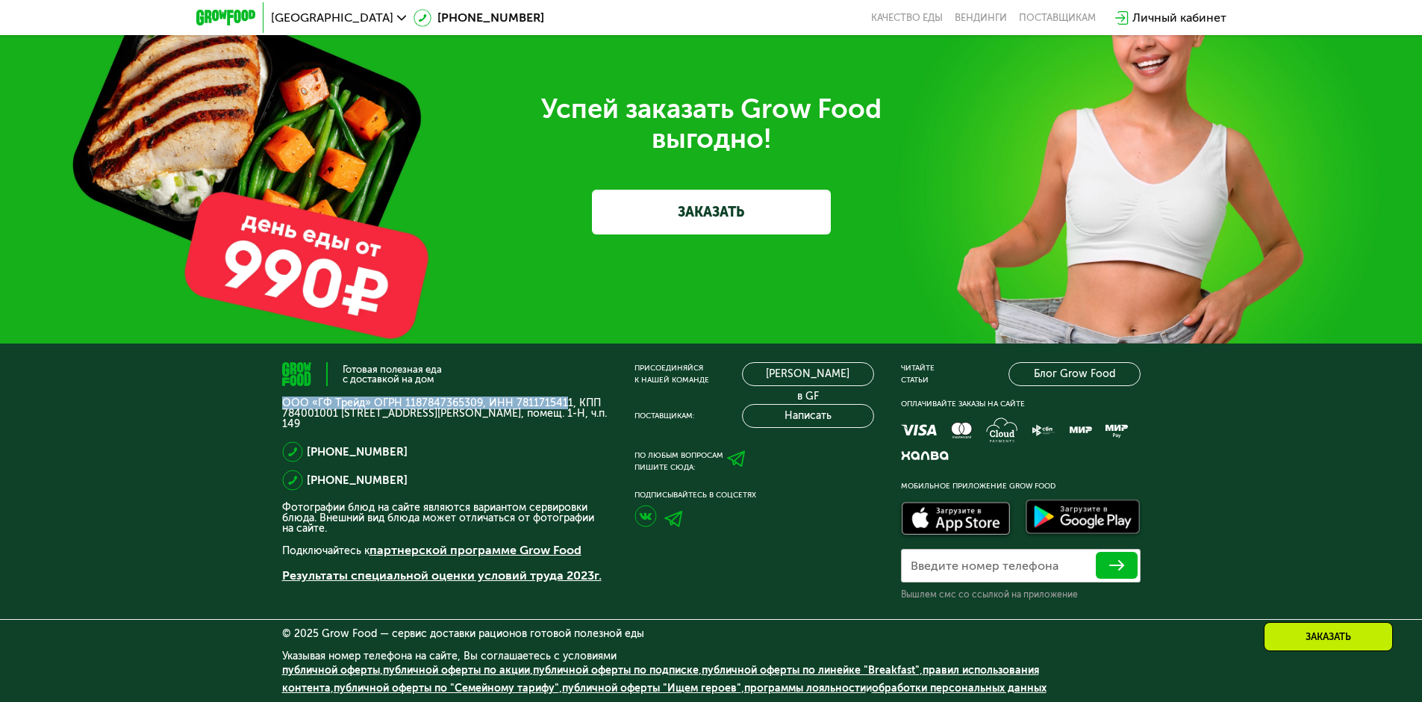
copy p "ООО «ГФ Трейд» ОГРН 1187847365309, ИНН 781171541"
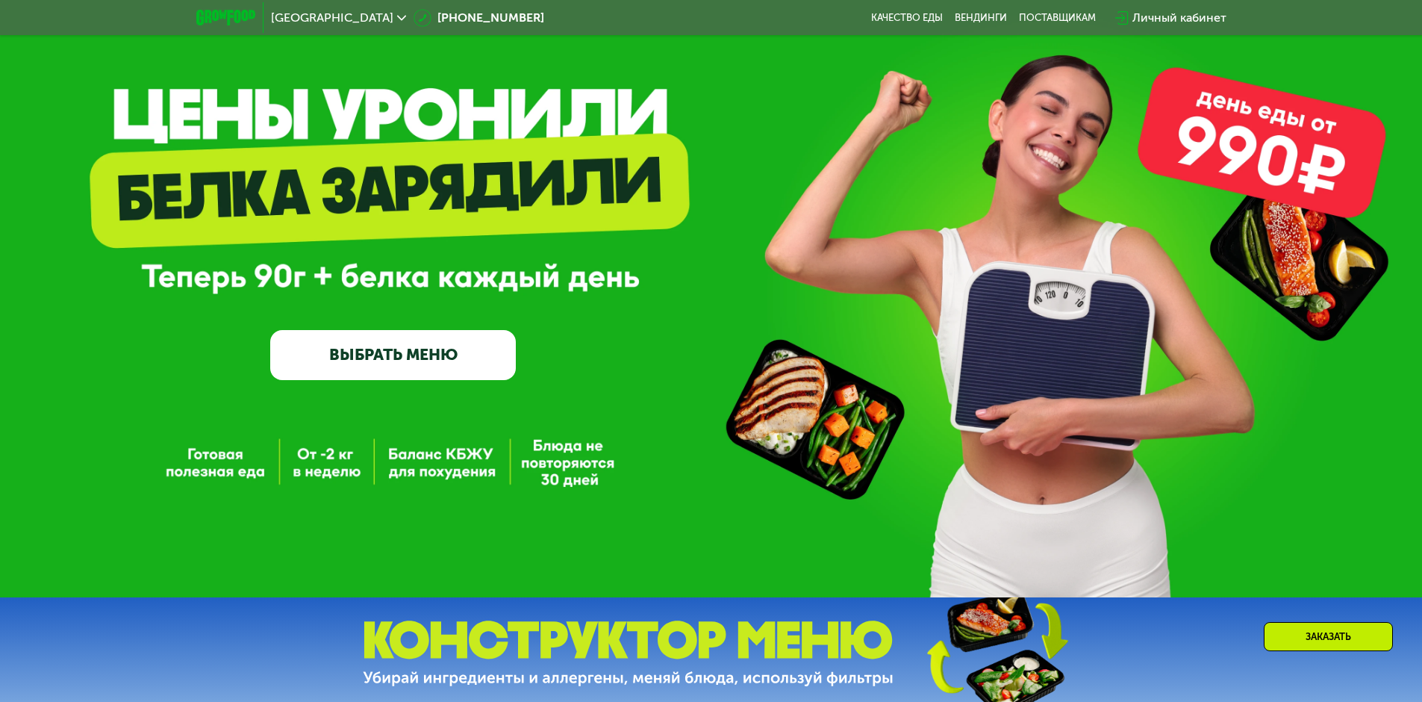
scroll to position [0, 0]
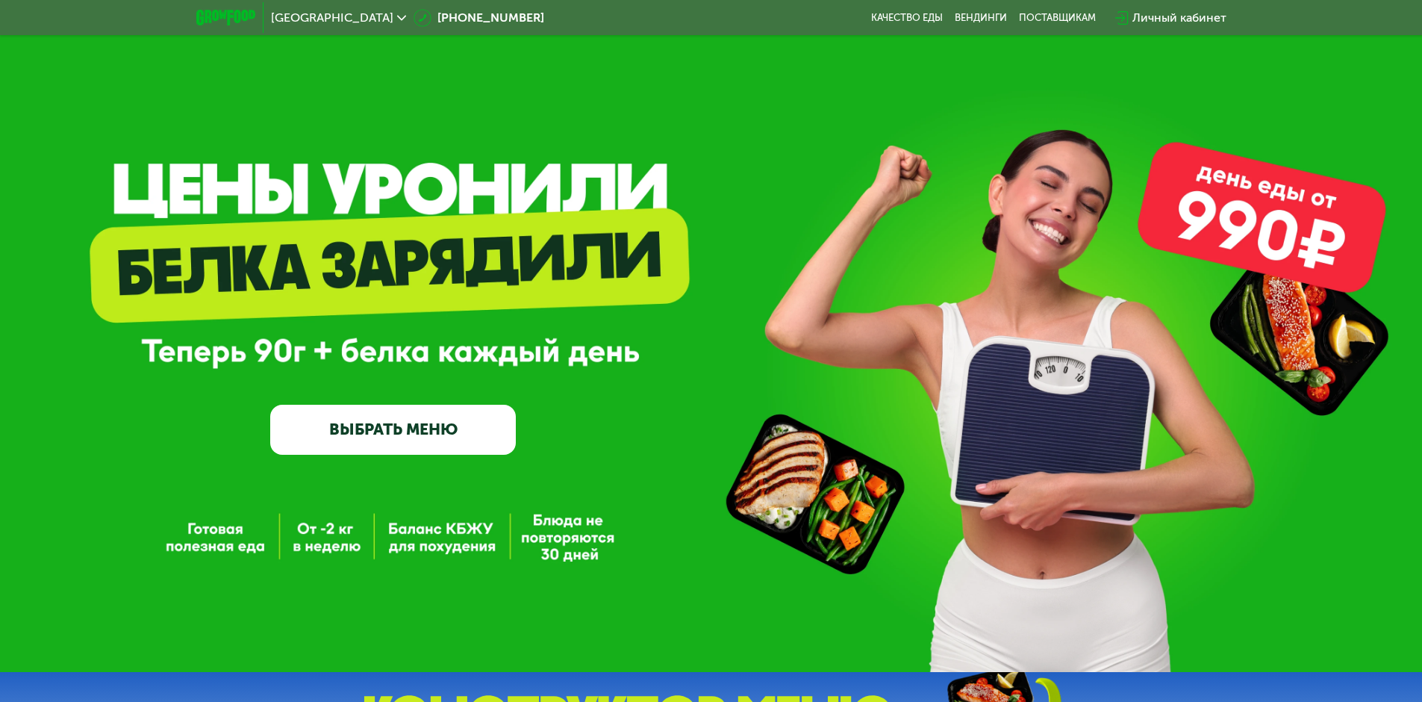
click at [400, 446] on link "ВЫБРАТЬ МЕНЮ" at bounding box center [393, 429] width 246 height 49
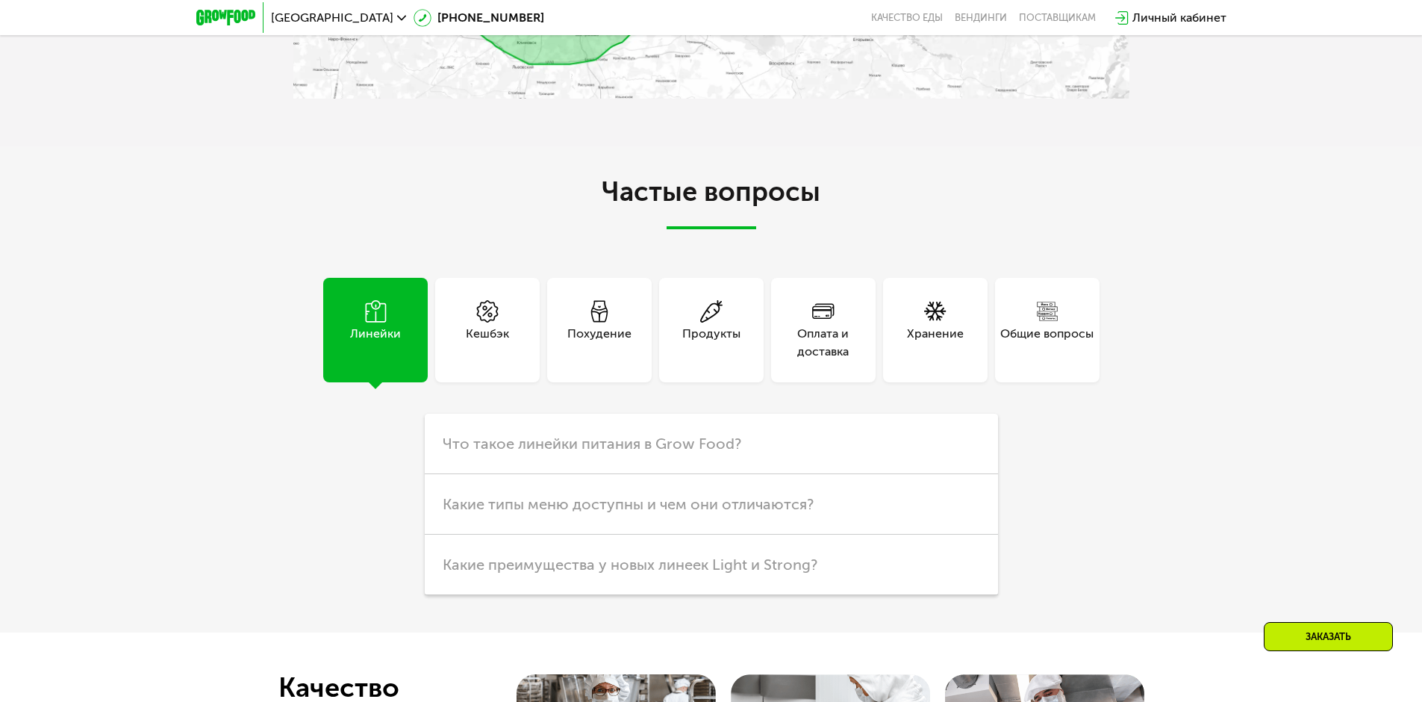
scroll to position [3882, 0]
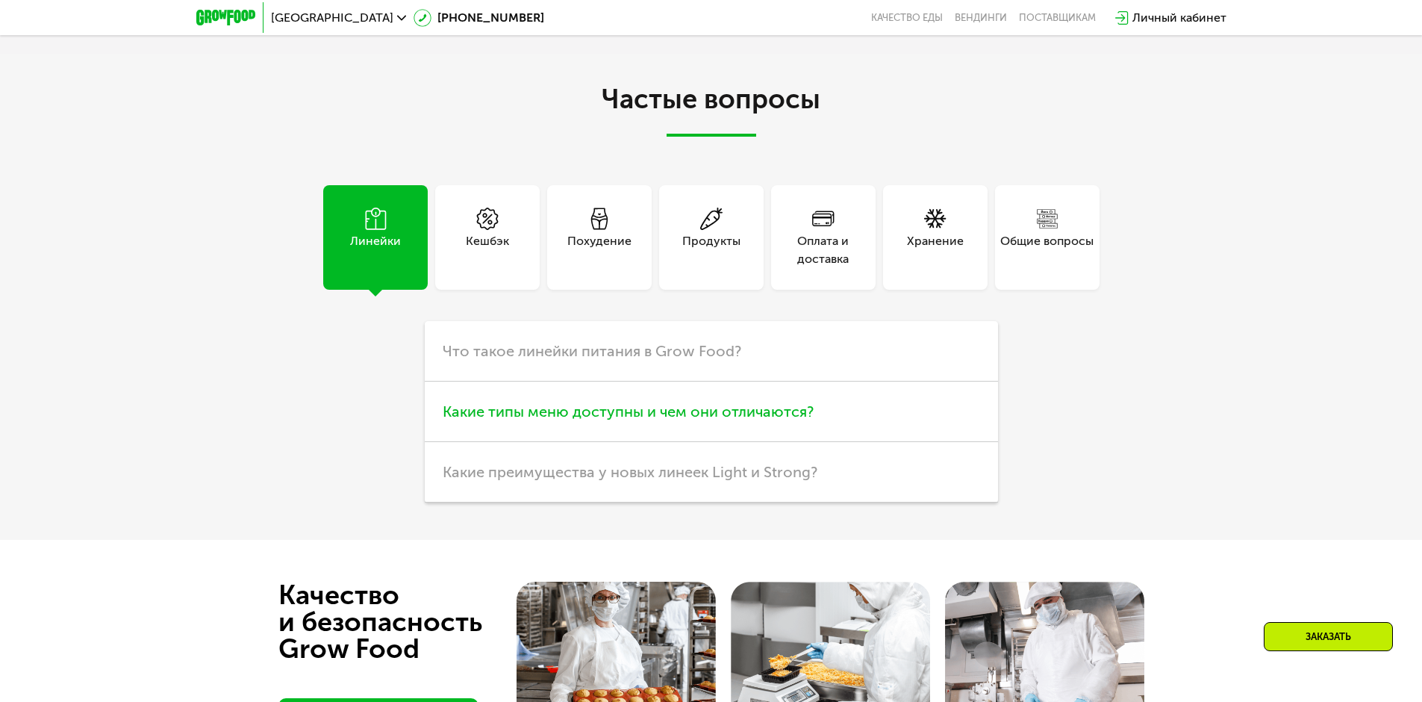
click at [686, 420] on span "Какие типы меню доступны и чем они отличаются?" at bounding box center [628, 411] width 371 height 18
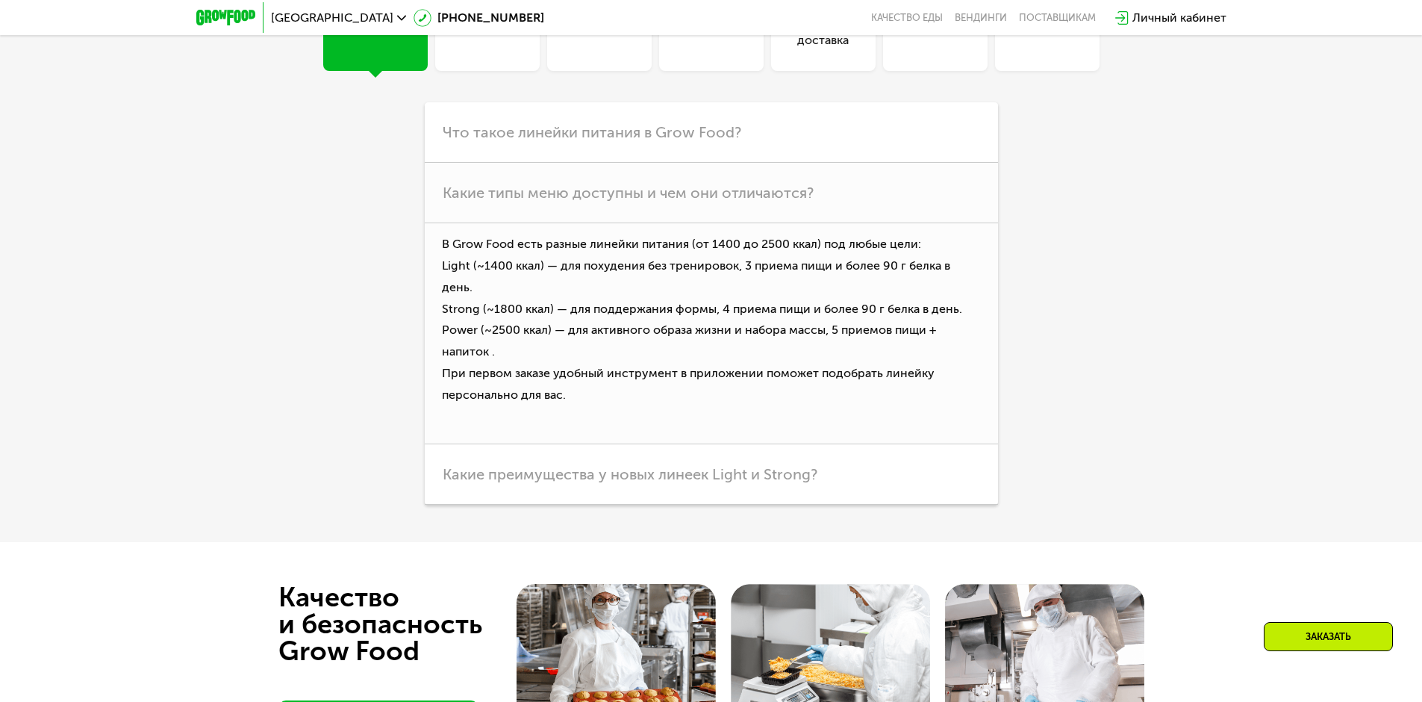
scroll to position [4106, 0]
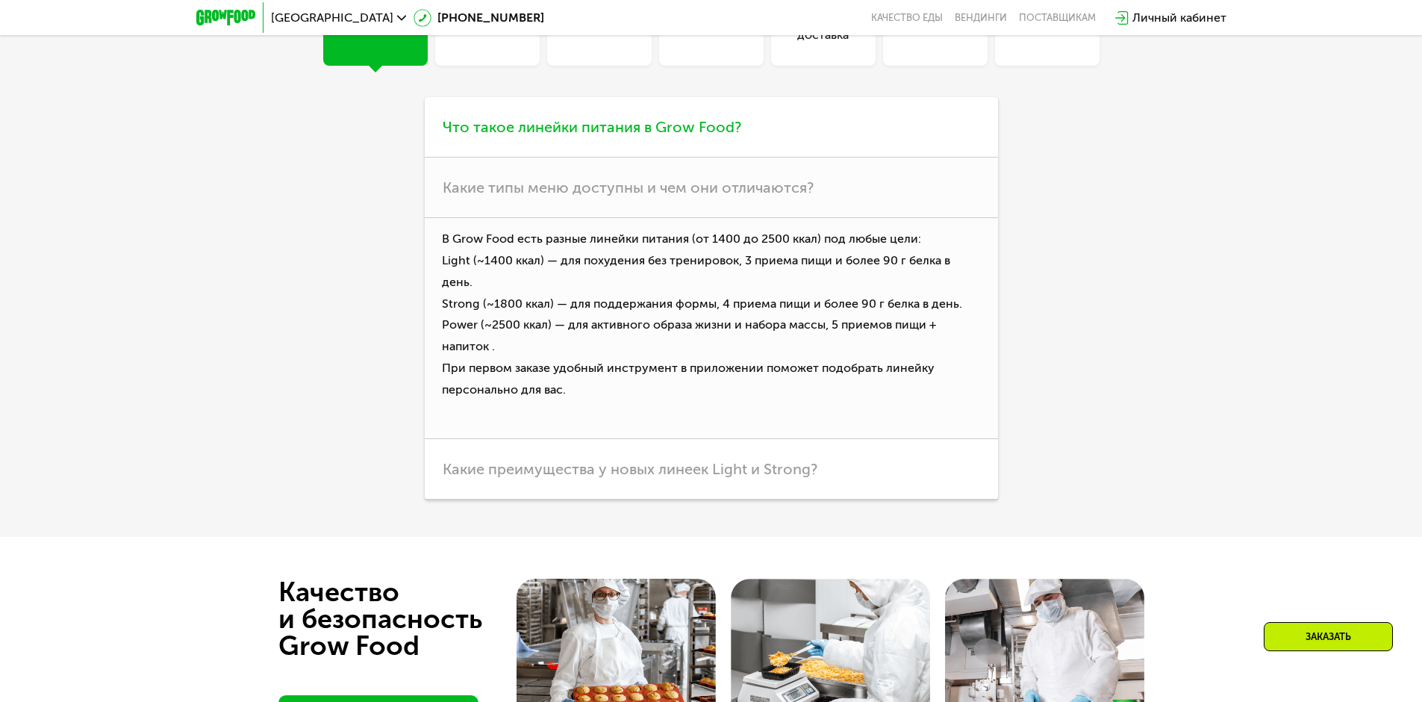
click at [631, 130] on span "Что такое линейки питания в Grow Food?" at bounding box center [592, 127] width 299 height 18
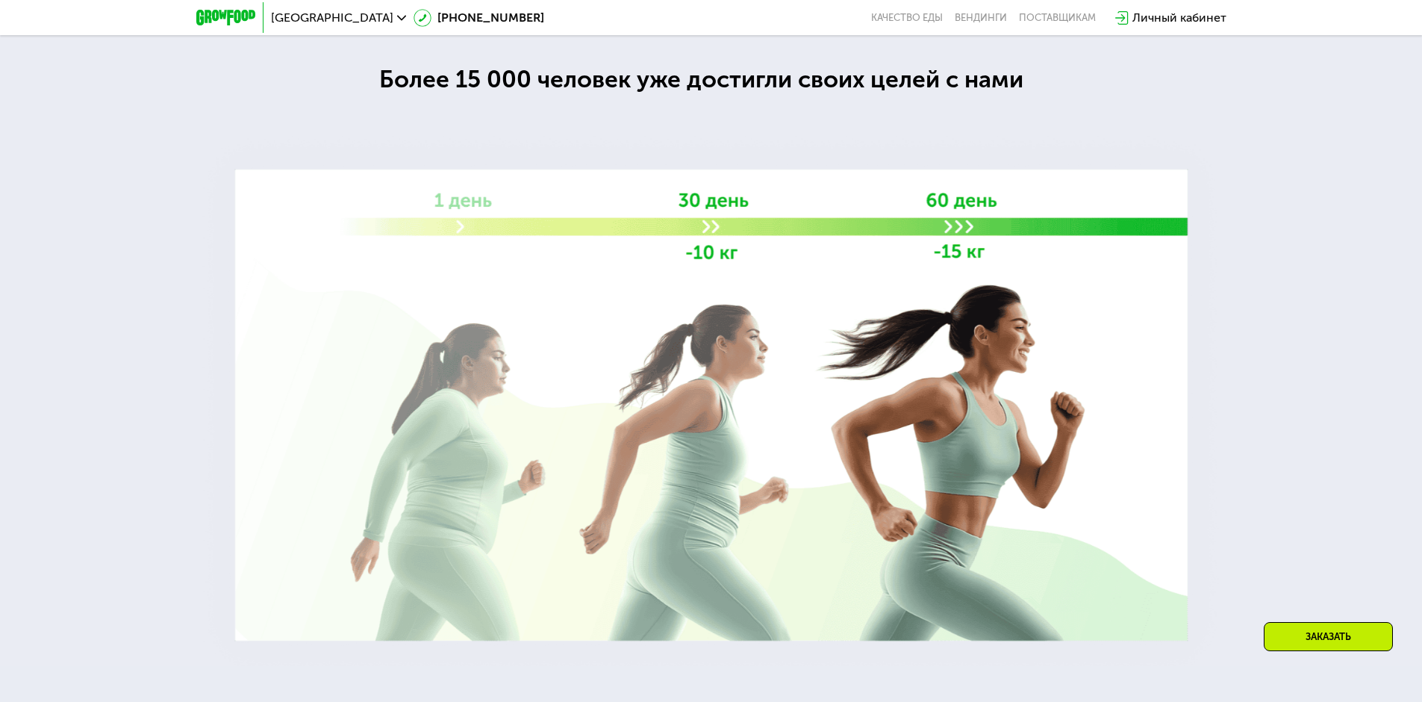
scroll to position [2048, 0]
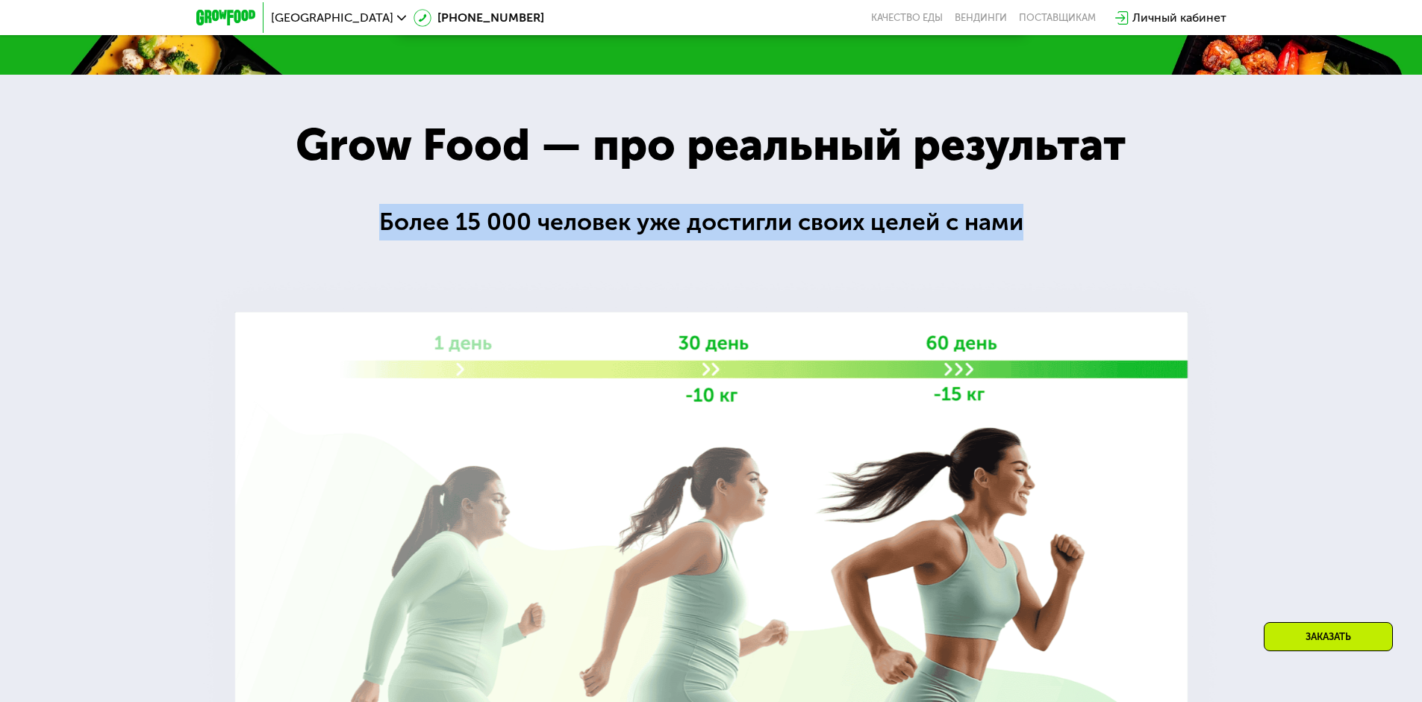
drag, startPoint x: 384, startPoint y: 225, endPoint x: 1038, endPoint y: 240, distance: 654.9
click at [1040, 238] on div "Более 15 000 человек уже достигли своих целей с нами" at bounding box center [711, 222] width 664 height 37
copy div "Более 15 000 человек уже достигли своих целей с нами"
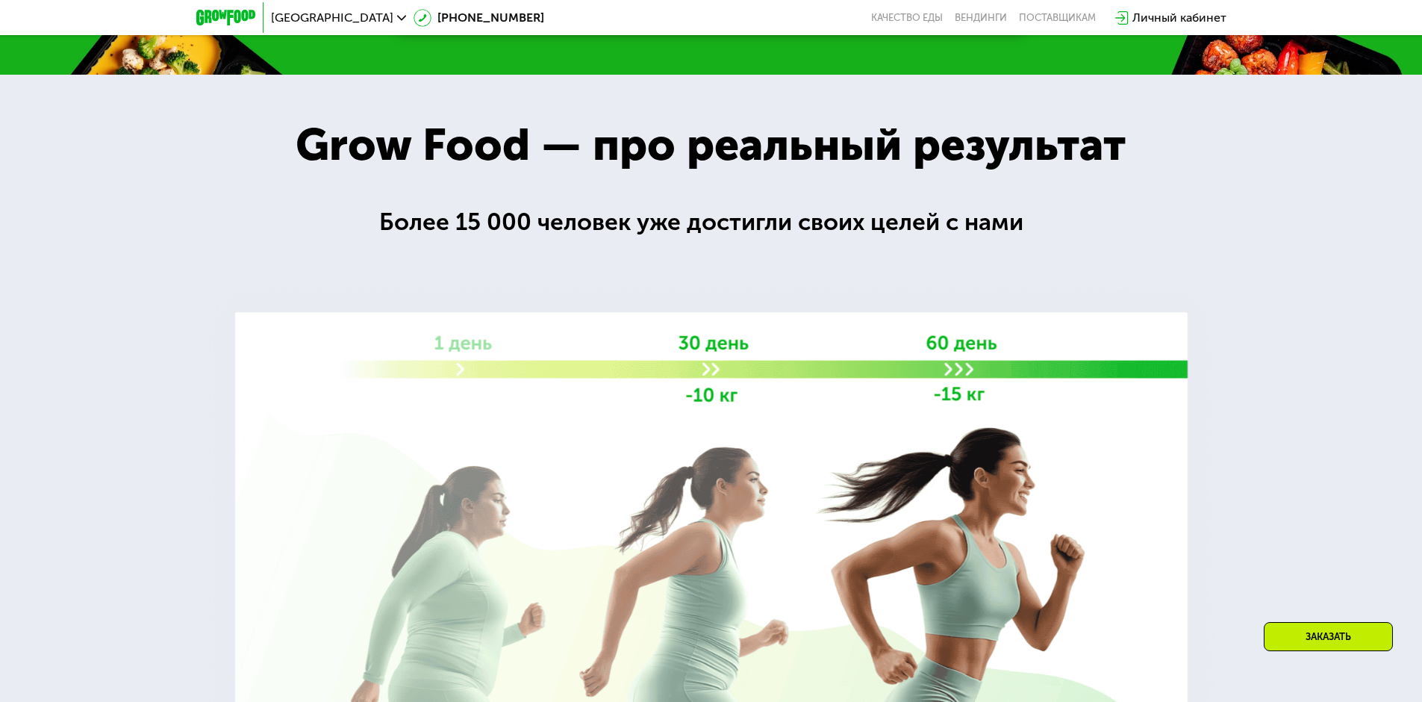
click at [1354, 336] on div at bounding box center [711, 442] width 1422 height 734
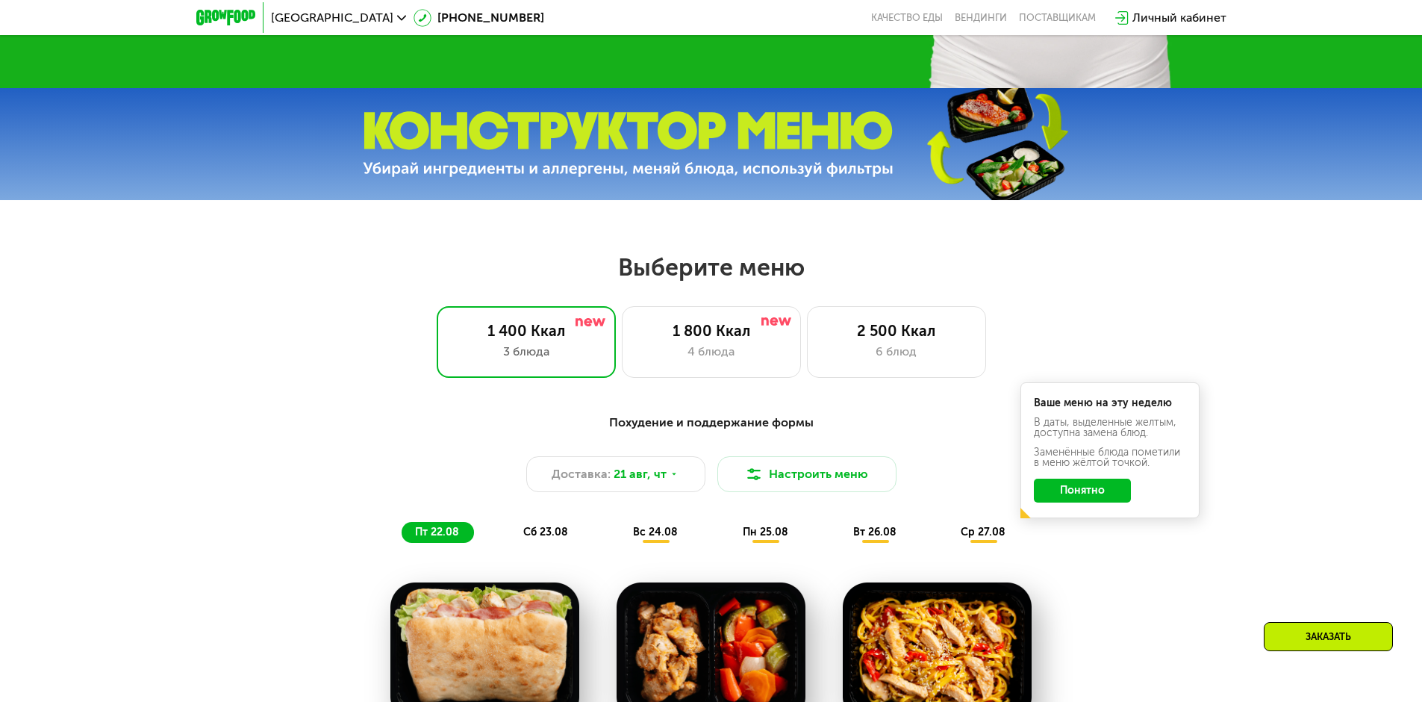
scroll to position [182, 0]
